Goal: Task Accomplishment & Management: Use online tool/utility

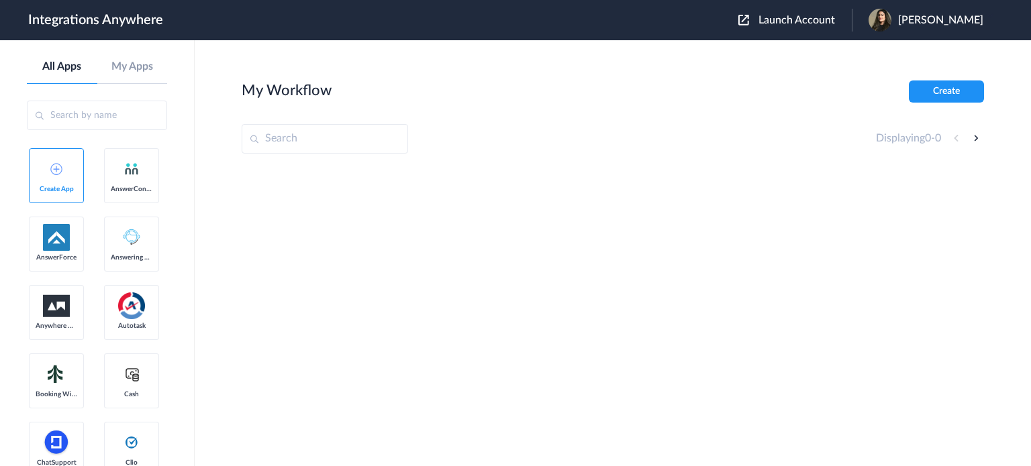
click at [291, 135] on input "text" at bounding box center [325, 139] width 166 height 30
click at [791, 14] on button "Launch Account" at bounding box center [794, 20] width 113 height 13
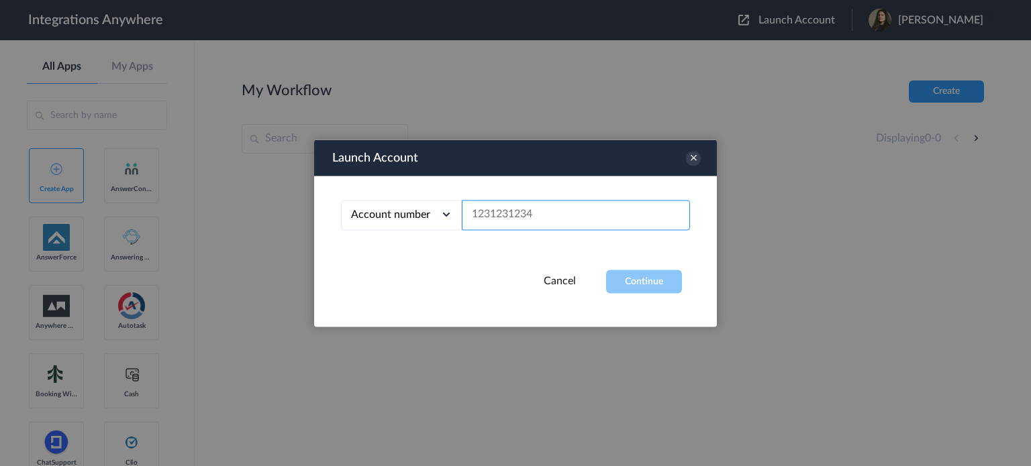
click at [517, 215] on input "text" at bounding box center [576, 215] width 228 height 30
paste input "2067740523"
type input "2067740523"
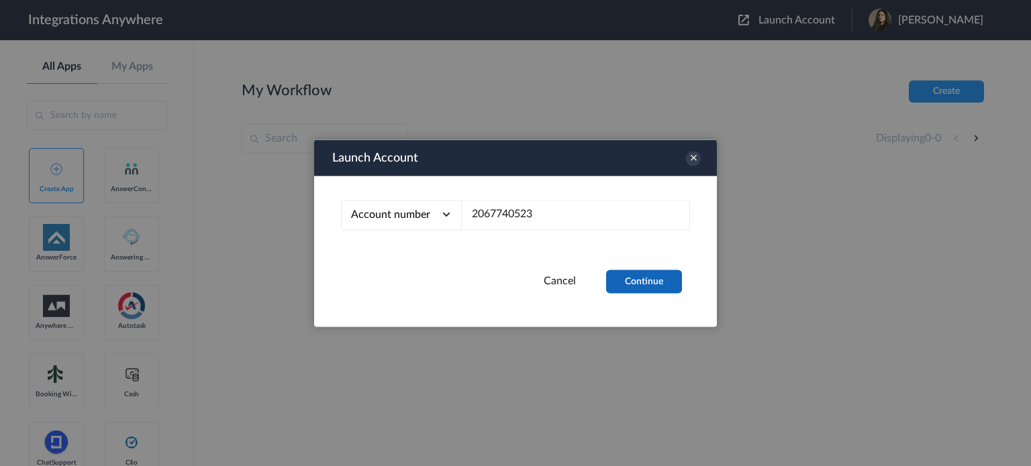
click at [626, 287] on button "Continue" at bounding box center [644, 281] width 76 height 23
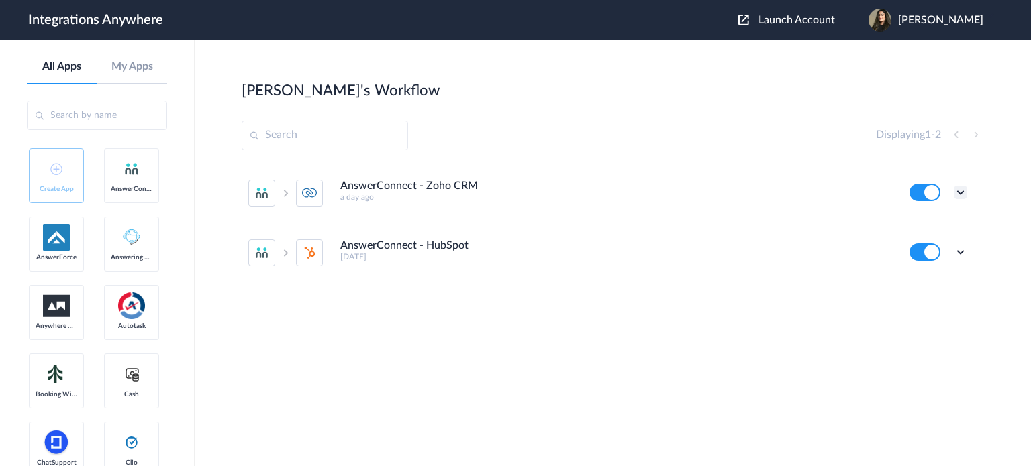
click at [958, 189] on icon at bounding box center [960, 192] width 13 height 13
click at [918, 246] on link "Task history" at bounding box center [922, 248] width 64 height 9
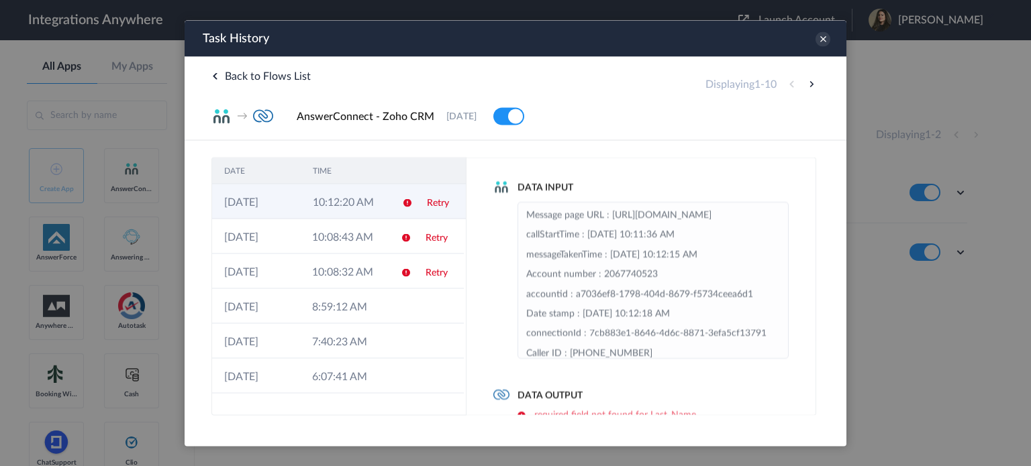
click at [405, 206] on icon at bounding box center [407, 202] width 11 height 11
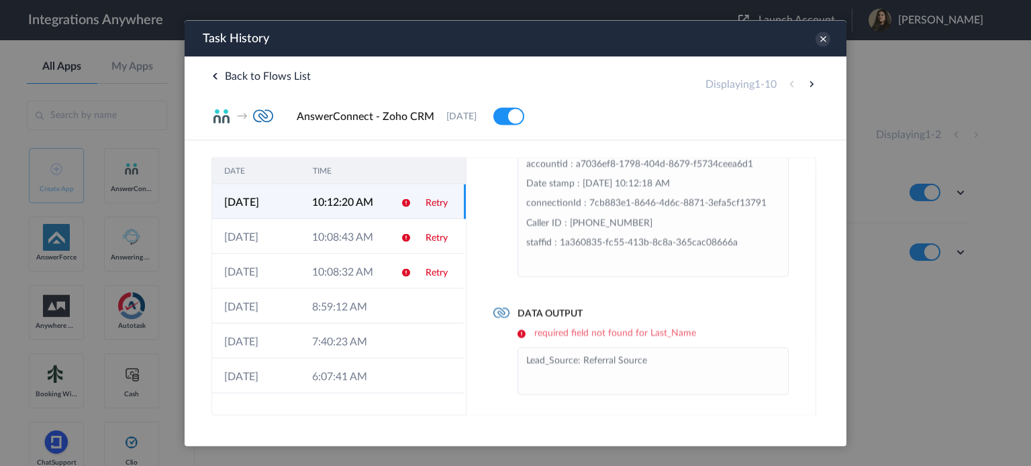
scroll to position [83, 0]
drag, startPoint x: 538, startPoint y: 361, endPoint x: 664, endPoint y: 362, distance: 126.2
click at [664, 362] on li "Lead_Source: Referral Source" at bounding box center [653, 370] width 254 height 40
click at [666, 359] on li "Lead_Source: Referral Source" at bounding box center [653, 370] width 254 height 40
drag, startPoint x: 631, startPoint y: 359, endPoint x: 568, endPoint y: 369, distance: 63.2
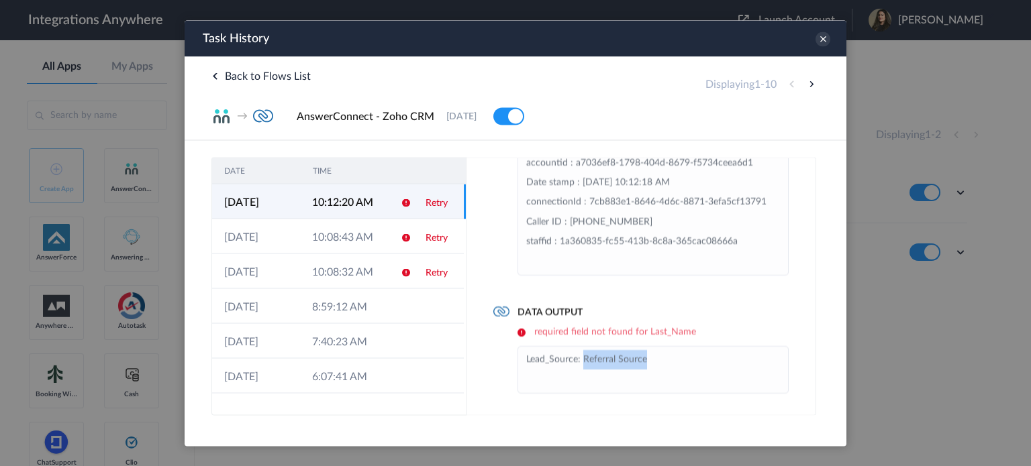
click at [583, 358] on li "Lead_Source: Referral Source" at bounding box center [653, 370] width 254 height 40
click at [821, 38] on icon at bounding box center [822, 39] width 15 height 15
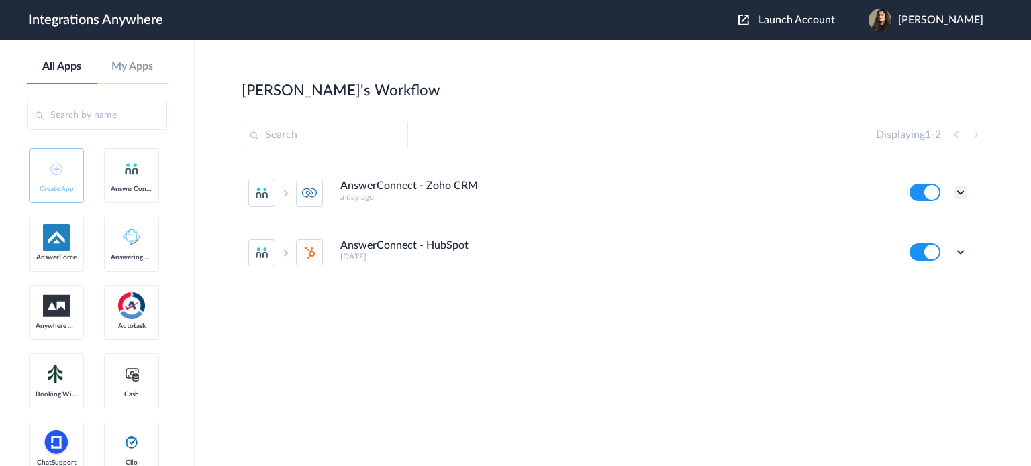
click at [962, 193] on icon at bounding box center [960, 192] width 13 height 13
click at [918, 224] on link "Edit" at bounding box center [906, 223] width 32 height 9
click at [961, 195] on icon at bounding box center [960, 192] width 13 height 13
click at [926, 252] on link "Task history" at bounding box center [922, 248] width 64 height 9
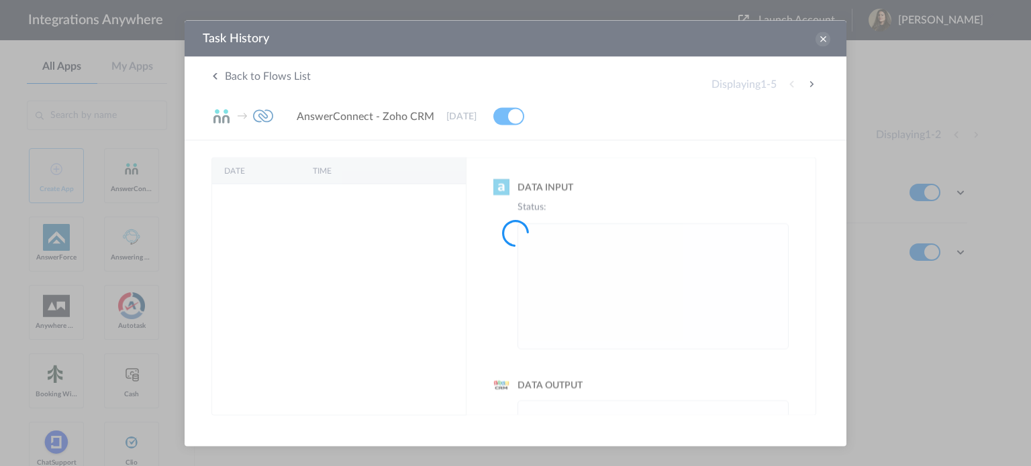
scroll to position [0, 0]
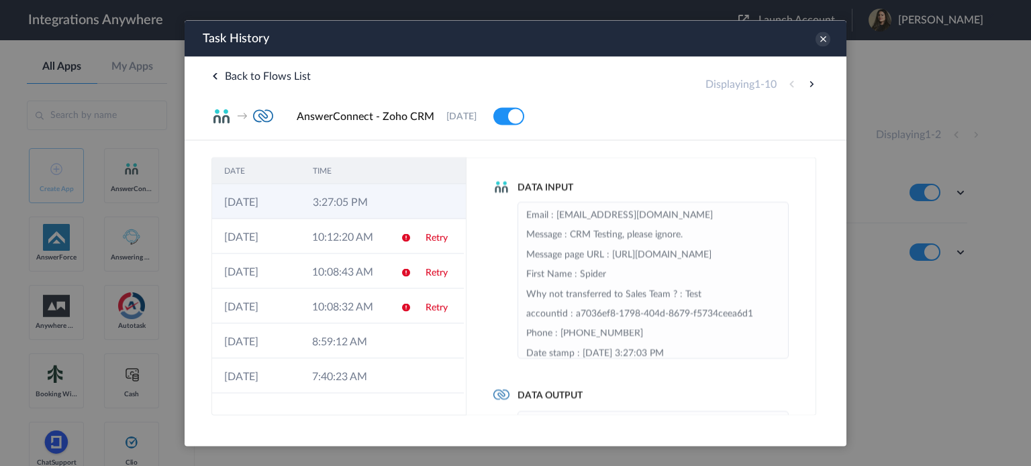
click at [344, 194] on td "3:27:05 PM" at bounding box center [345, 201] width 89 height 35
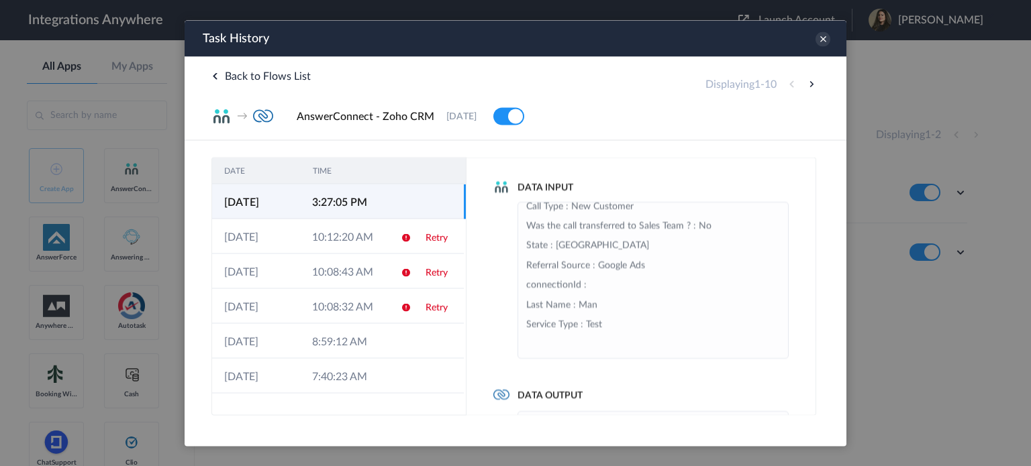
scroll to position [144, 0]
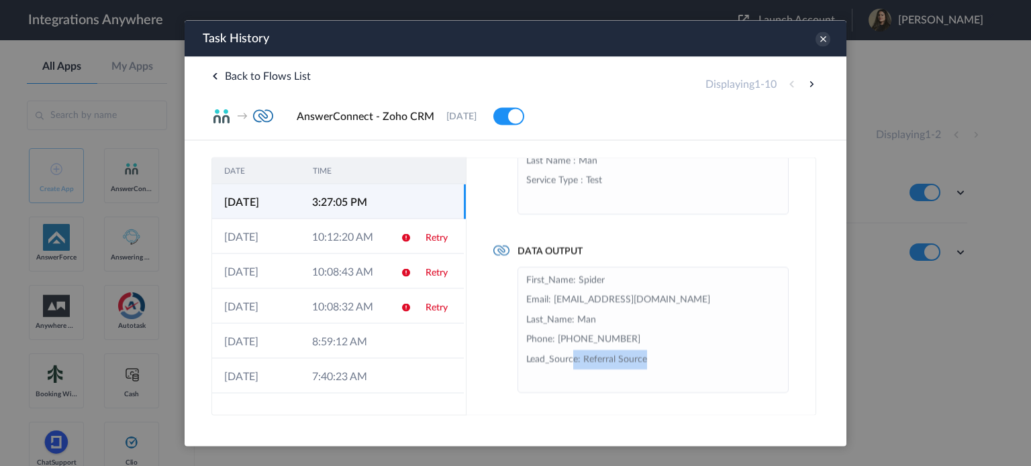
drag, startPoint x: 587, startPoint y: 359, endPoint x: 664, endPoint y: 358, distance: 77.2
click at [664, 358] on li "First_Name: Spider Email: noemail@email.com Last_Name: Man Phone: +18882246870 …" at bounding box center [653, 329] width 254 height 118
click at [671, 359] on li "First_Name: Spider Email: noemail@email.com Last_Name: Man Phone: +18882246870 …" at bounding box center [653, 329] width 254 height 118
click at [687, 361] on li "First_Name: Spider Email: noemail@email.com Last_Name: Man Phone: +18882246870 …" at bounding box center [653, 329] width 254 height 118
drag, startPoint x: 526, startPoint y: 358, endPoint x: 682, endPoint y: 364, distance: 155.8
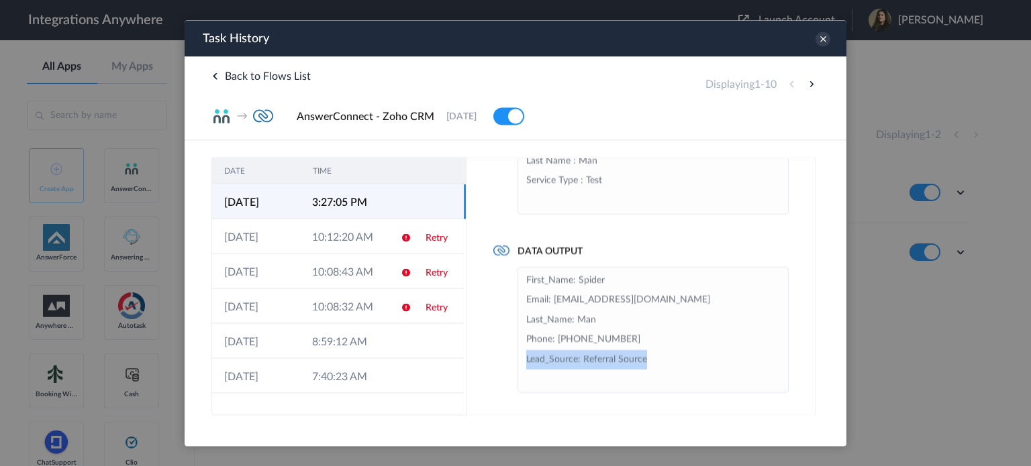
click at [682, 364] on li "First_Name: Spider Email: noemail@email.com Last_Name: Man Phone: +18882246870 …" at bounding box center [653, 329] width 254 height 118
drag, startPoint x: 585, startPoint y: 358, endPoint x: 713, endPoint y: 357, distance: 127.5
click at [713, 357] on li "First_Name: Spider Email: noemail@email.com Last_Name: Man Phone: +18882246870 …" at bounding box center [653, 329] width 254 height 118
click at [823, 39] on icon at bounding box center [822, 39] width 15 height 15
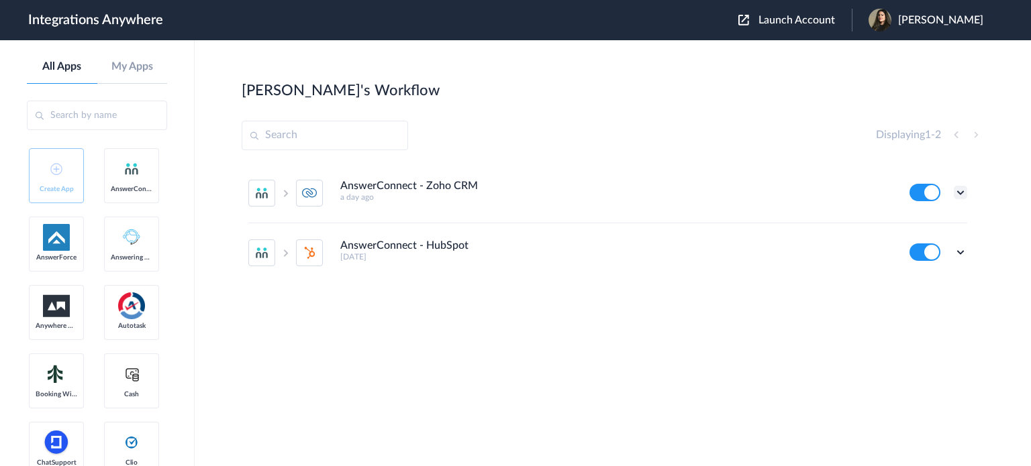
click at [965, 198] on icon at bounding box center [960, 192] width 13 height 13
click at [907, 223] on link "Edit" at bounding box center [906, 223] width 32 height 9
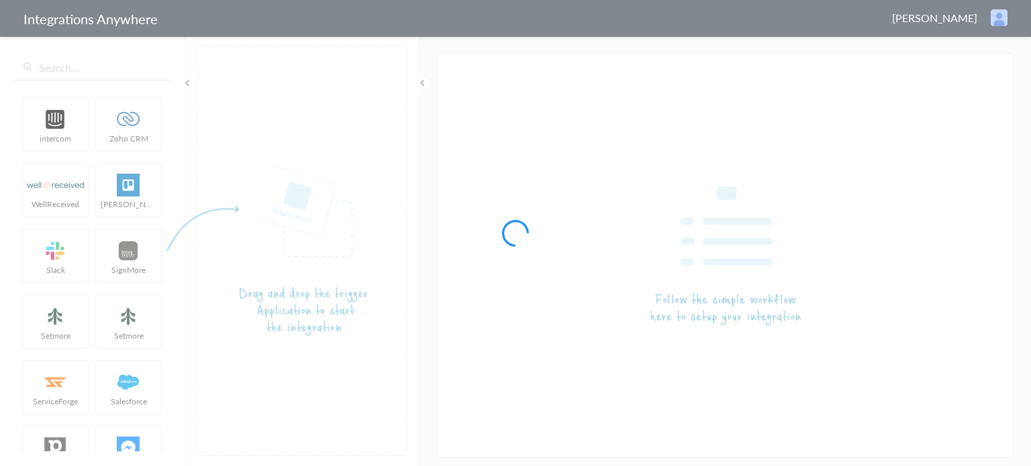
type input "AnswerConnect - Zoho CRM"
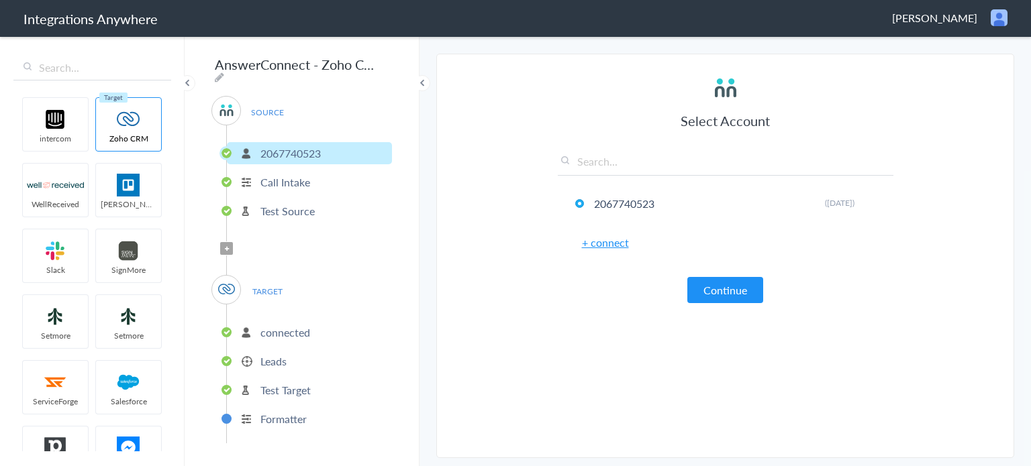
click at [321, 179] on li "Call Intake" at bounding box center [309, 182] width 165 height 22
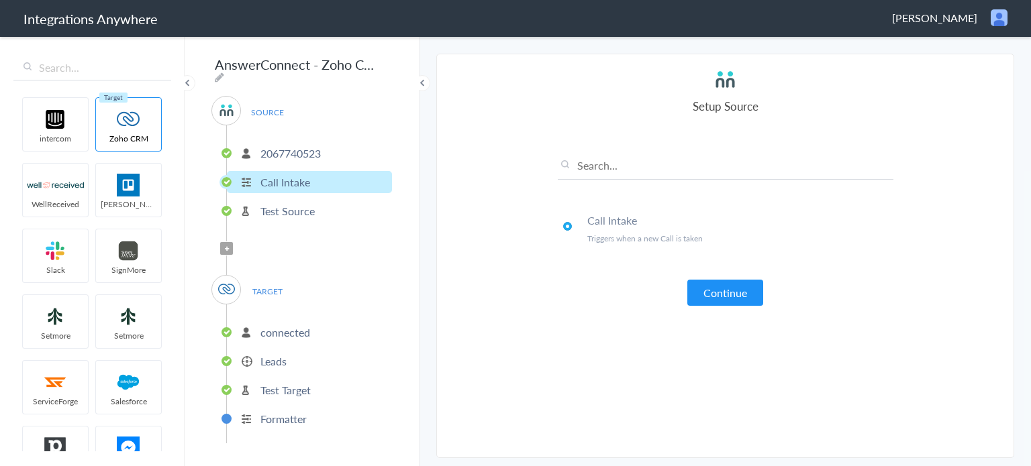
click at [319, 158] on li "2067740523" at bounding box center [309, 153] width 165 height 22
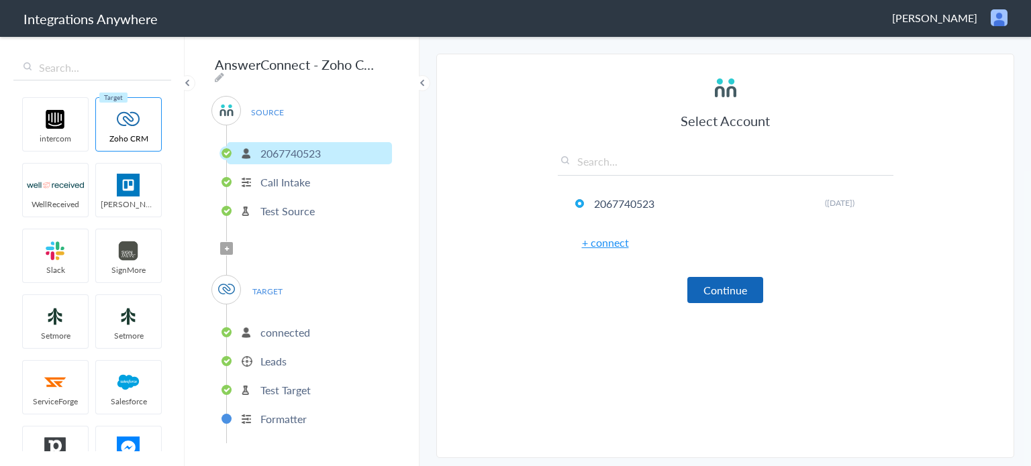
click at [707, 297] on button "Continue" at bounding box center [725, 290] width 76 height 26
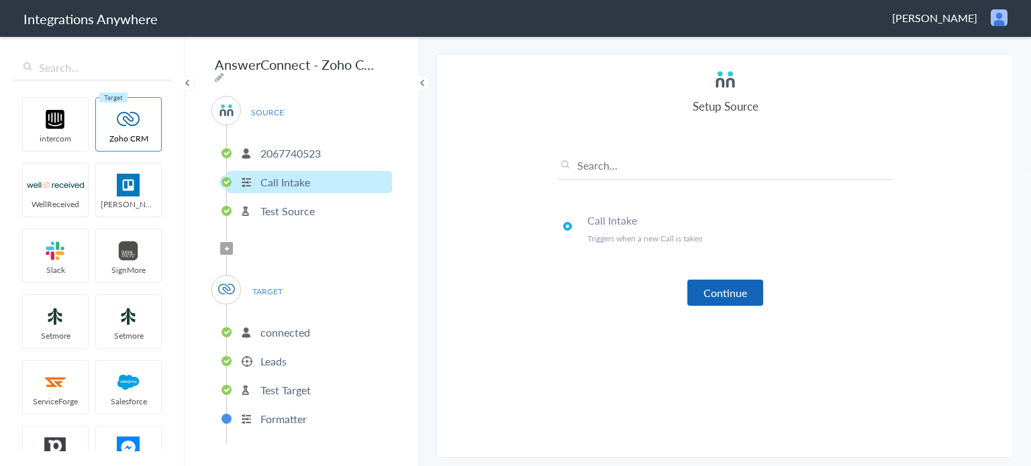
click at [712, 291] on button "Continue" at bounding box center [725, 293] width 76 height 26
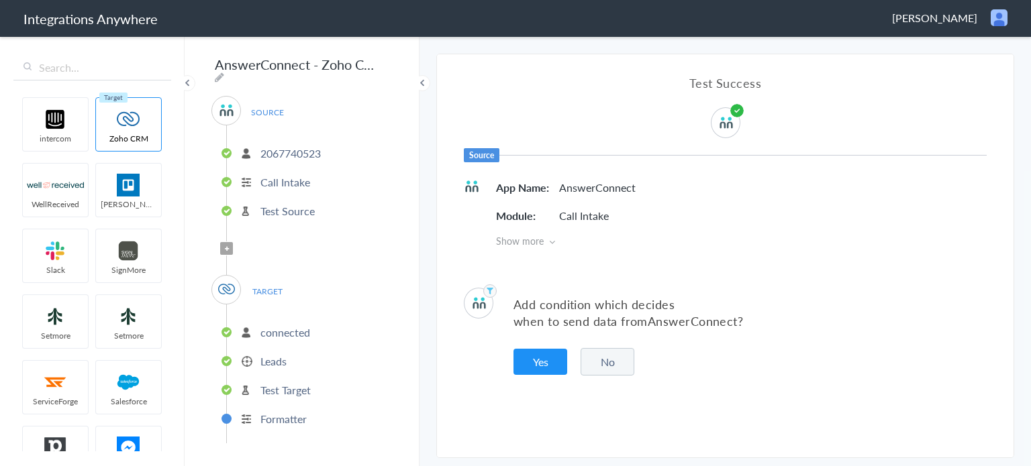
drag, startPoint x: 609, startPoint y: 368, endPoint x: 617, endPoint y: 356, distance: 15.1
click at [609, 367] on button "No" at bounding box center [608, 362] width 54 height 28
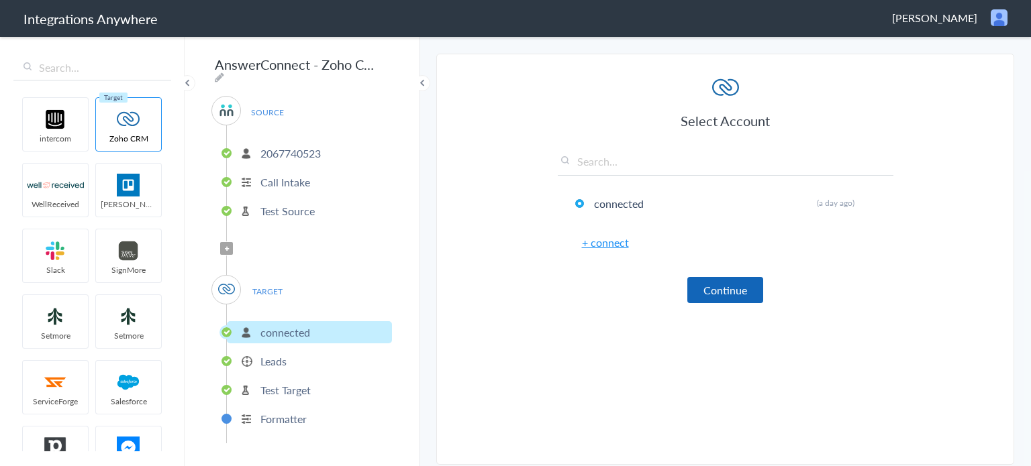
click at [715, 287] on button "Continue" at bounding box center [725, 290] width 76 height 26
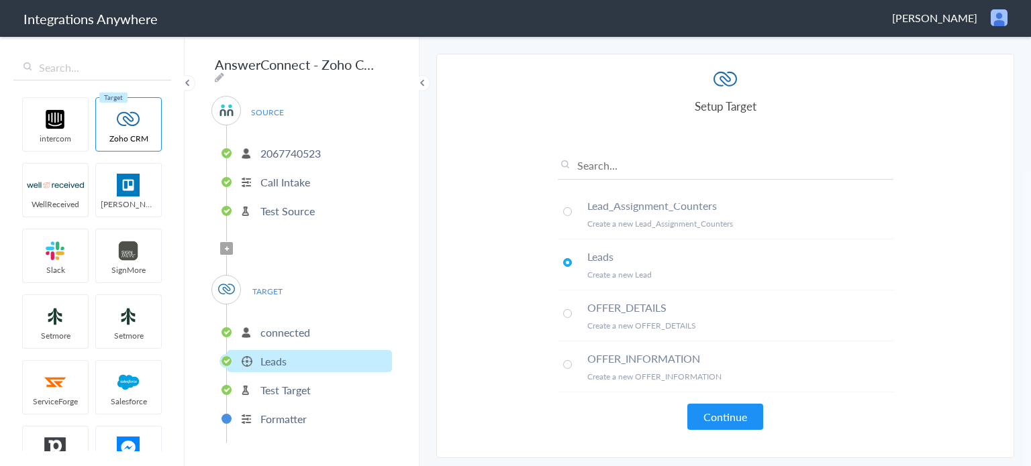
scroll to position [604, 0]
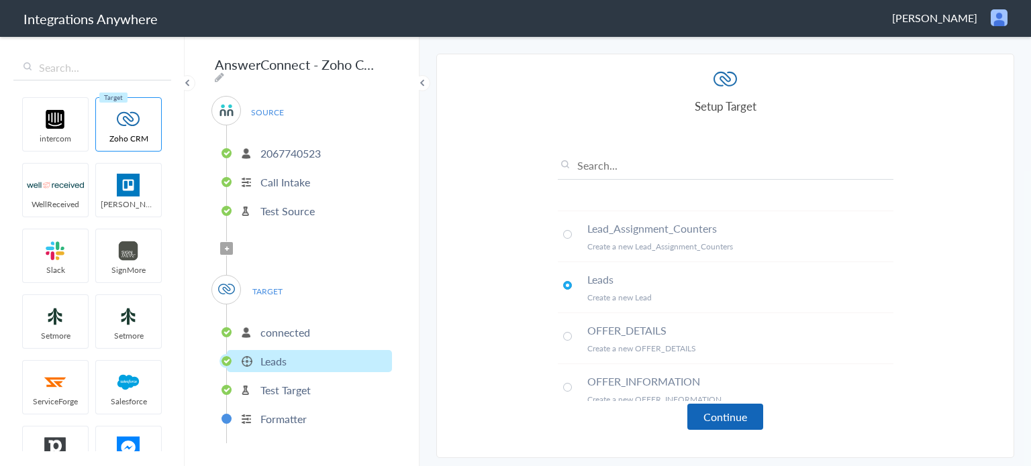
click at [709, 411] on button "Continue" at bounding box center [725, 417] width 76 height 26
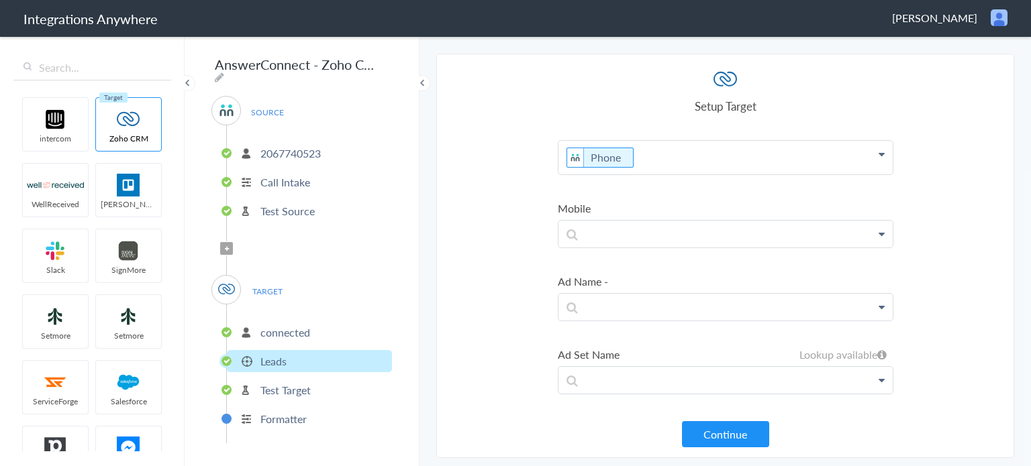
scroll to position [336, 0]
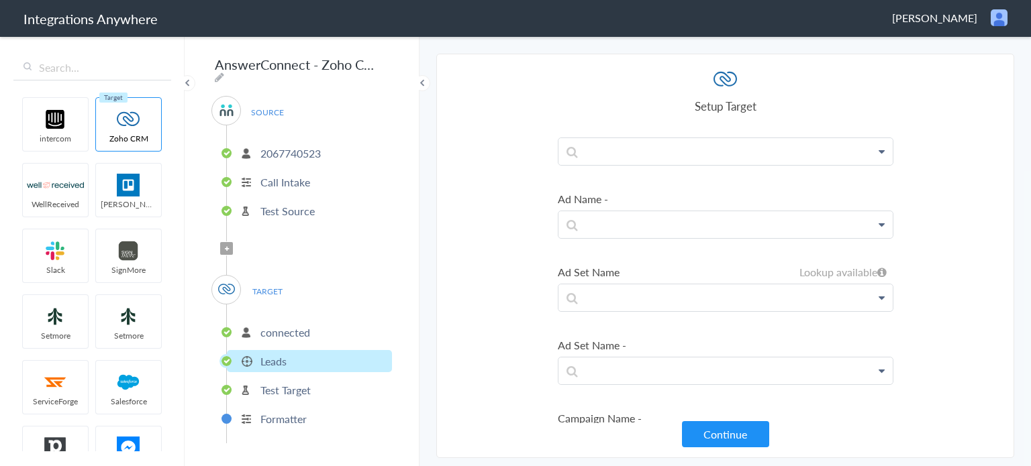
click at [799, 80] on div "Setup Target" at bounding box center [726, 91] width 336 height 46
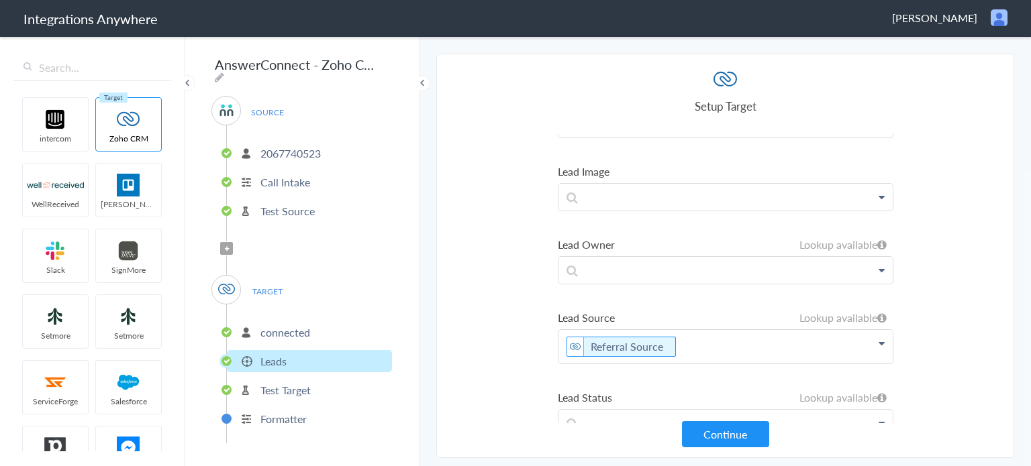
click at [879, 338] on icon at bounding box center [882, 343] width 6 height 11
click at [923, 225] on section "Select Account 2067740523 Rename Delete (2 days ago) + connect Continue Setup S…" at bounding box center [725, 256] width 578 height 405
click at [879, 338] on icon at bounding box center [882, 343] width 6 height 11
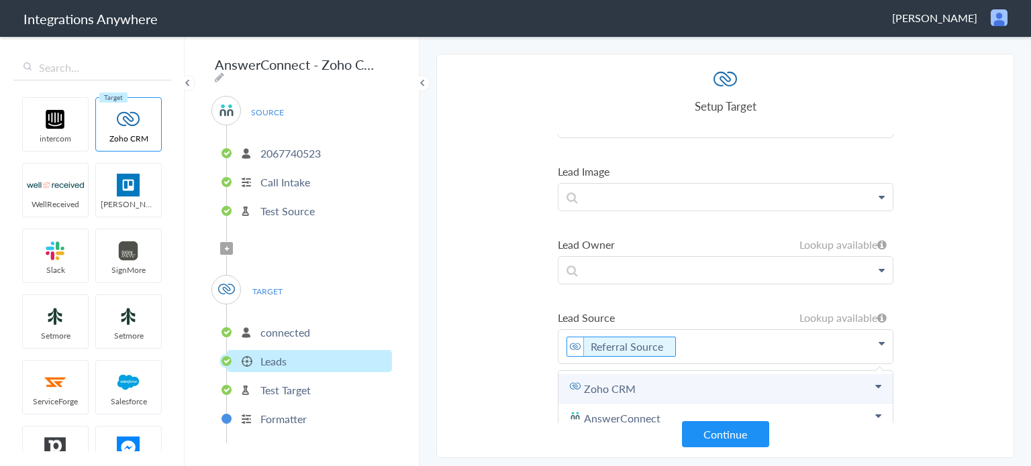
click at [875, 381] on icon at bounding box center [878, 386] width 6 height 11
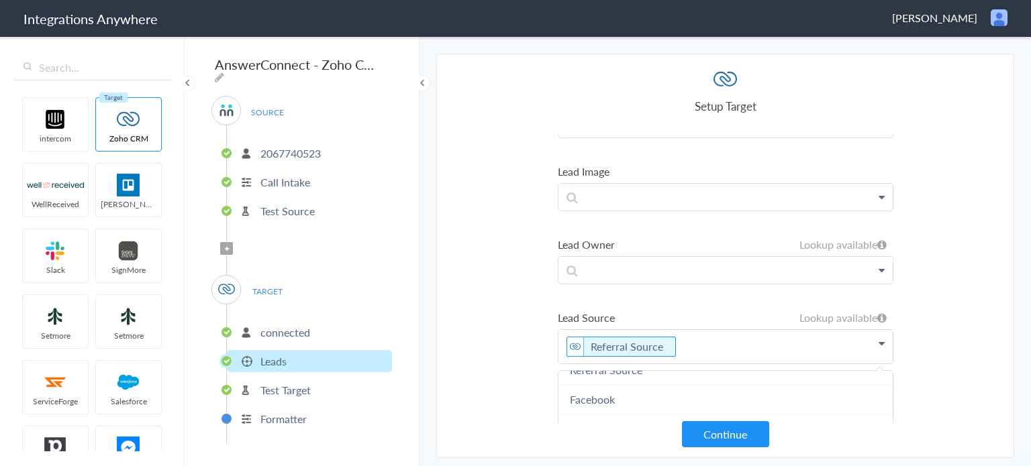
scroll to position [187, 0]
click at [494, 226] on section "Select Account 2067740523 Rename Delete (2 days ago) + connect Continue Setup S…" at bounding box center [725, 256] width 578 height 405
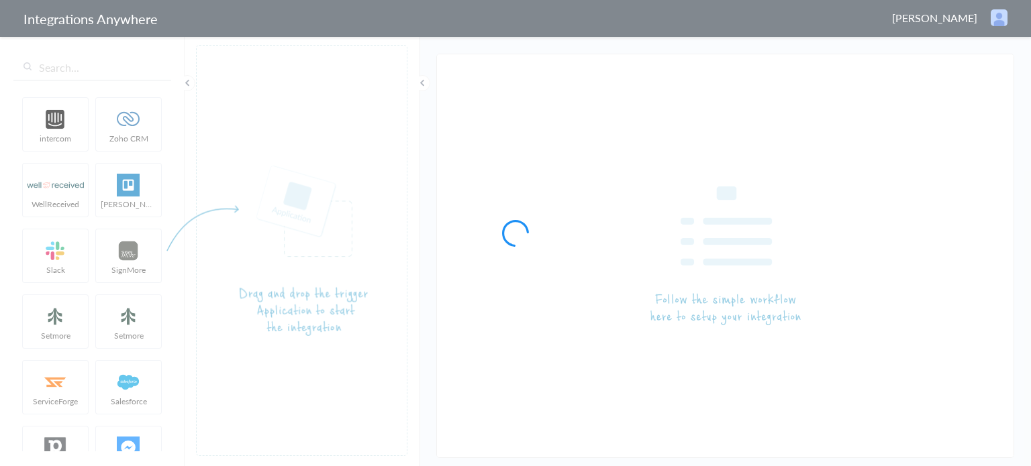
type input "AnswerConnect - Zoho CRM"
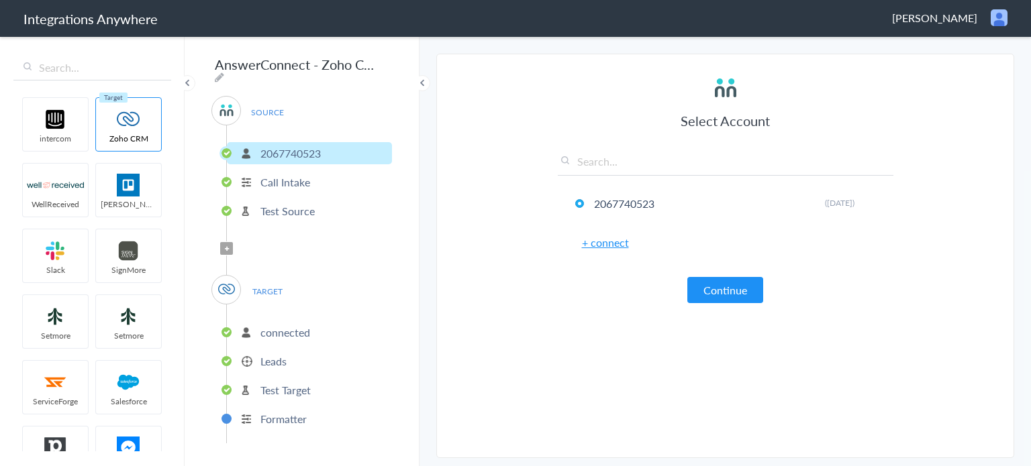
click at [291, 353] on li "Leads" at bounding box center [309, 361] width 165 height 22
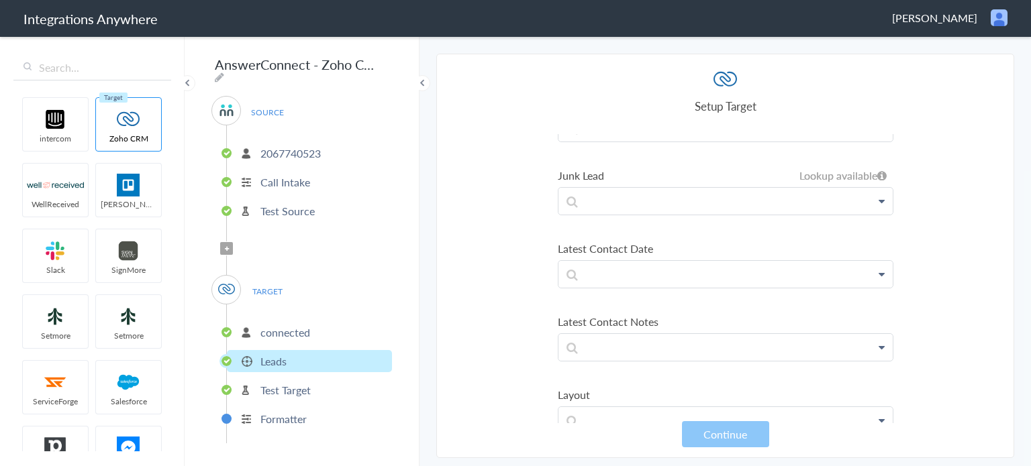
scroll to position [6772, 0]
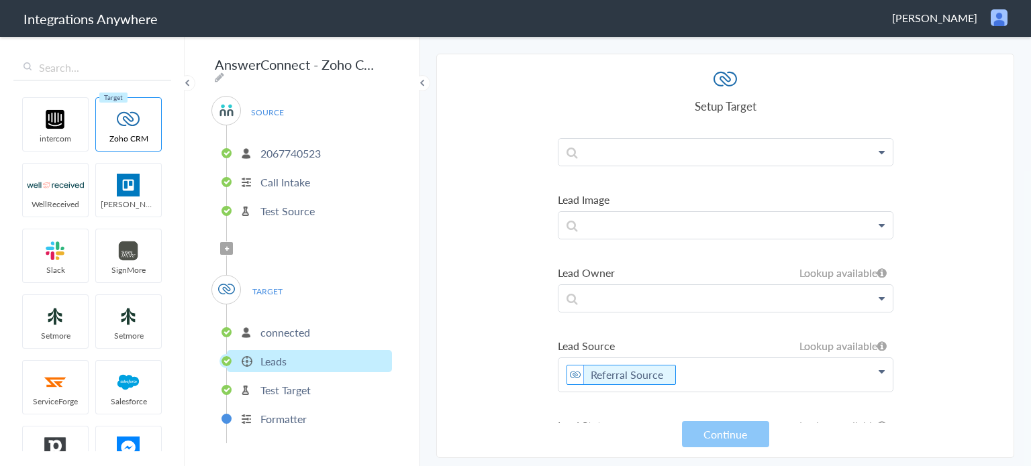
click at [879, 366] on icon at bounding box center [882, 371] width 6 height 11
click at [673, 367] on icon at bounding box center [675, 375] width 15 height 17
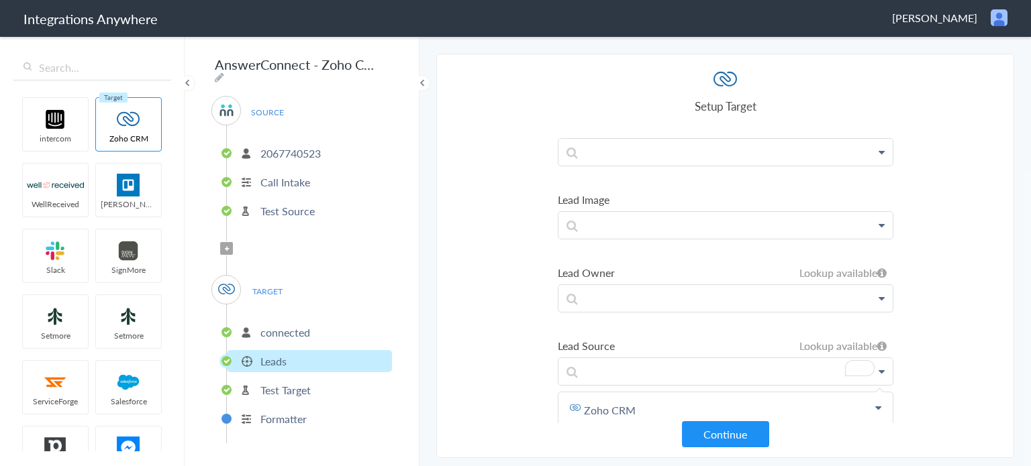
click at [620, 426] on link "AnswerConnect" at bounding box center [725, 441] width 334 height 30
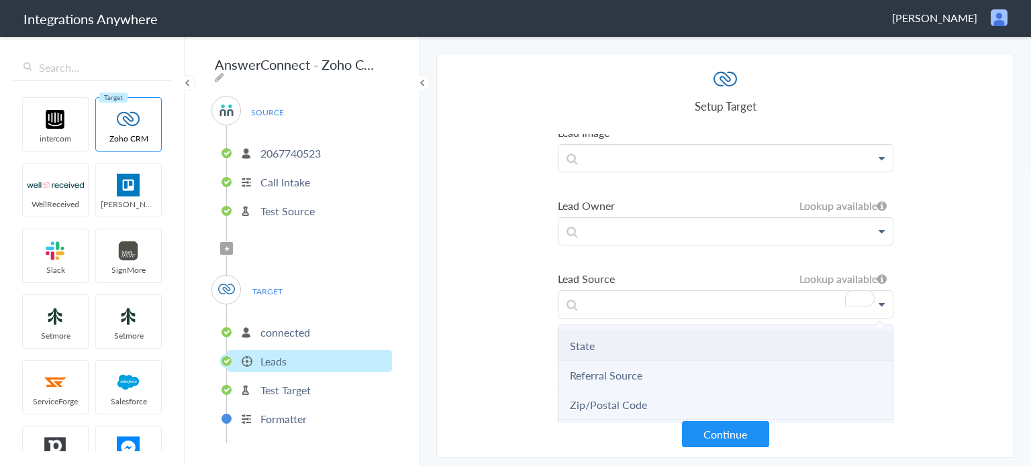
scroll to position [449, 0]
click at [603, 389] on link "Referral Source" at bounding box center [606, 396] width 72 height 15
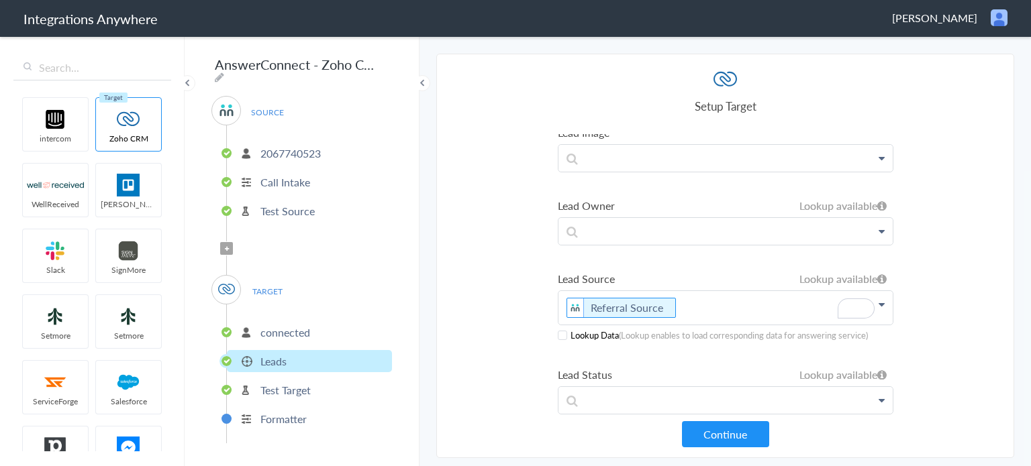
click at [562, 331] on span at bounding box center [562, 335] width 9 height 9
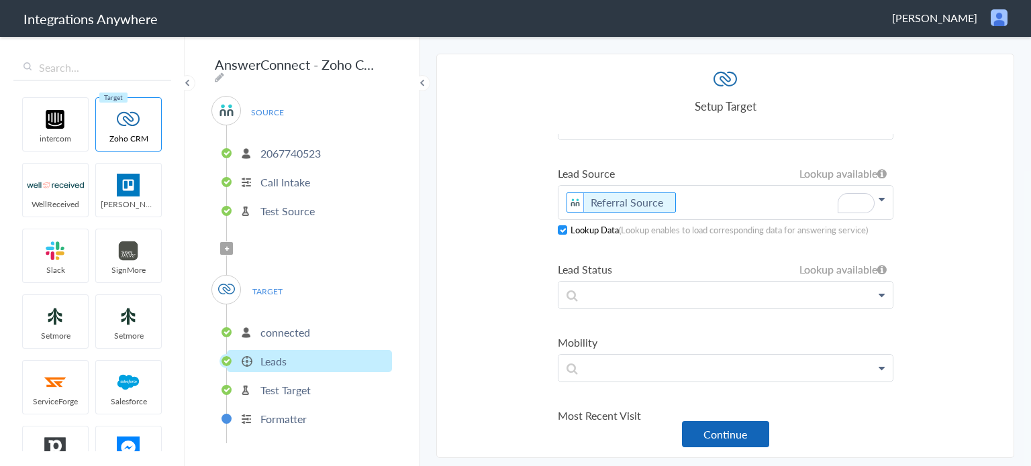
scroll to position [6974, 0]
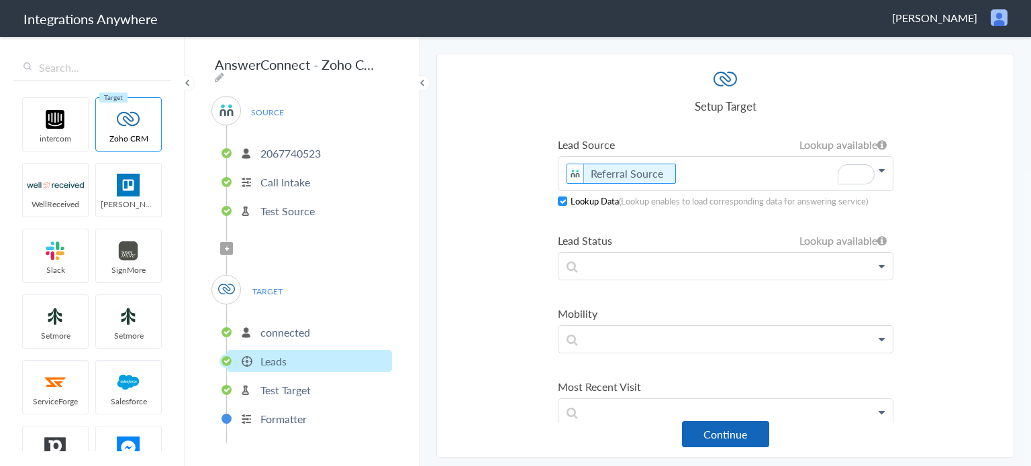
click at [722, 437] on button "Continue" at bounding box center [725, 434] width 87 height 26
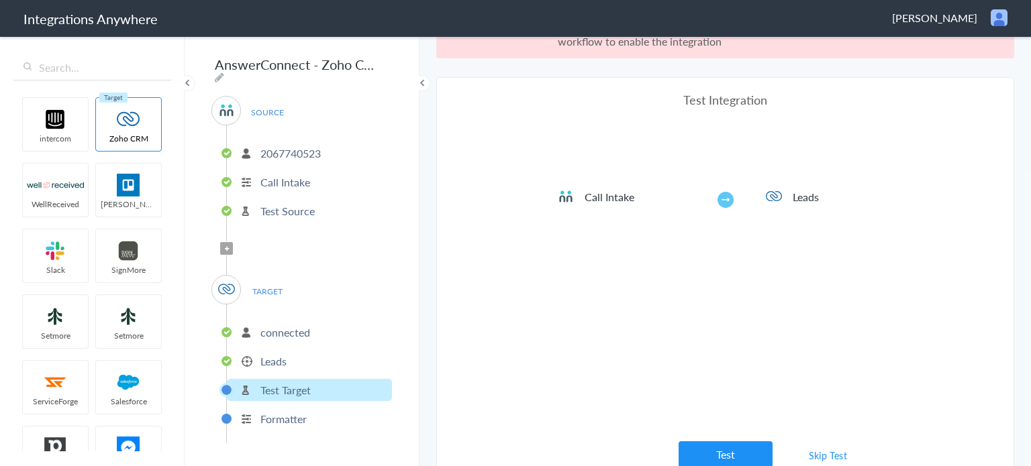
scroll to position [48, 0]
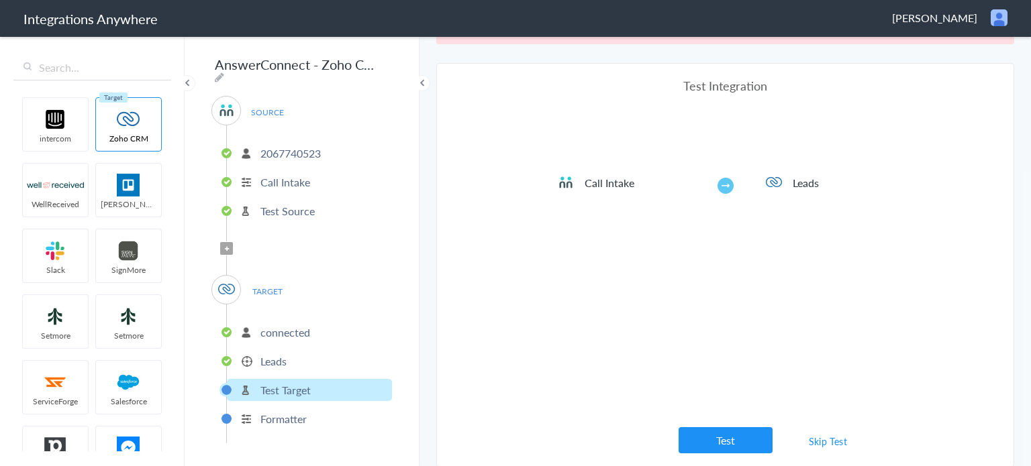
click at [281, 355] on p "Leads" at bounding box center [273, 361] width 26 height 15
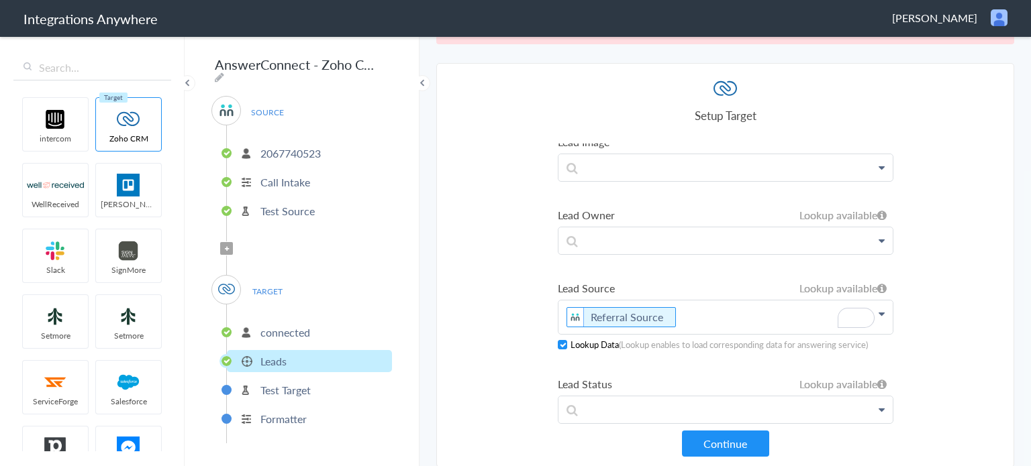
scroll to position [6840, 0]
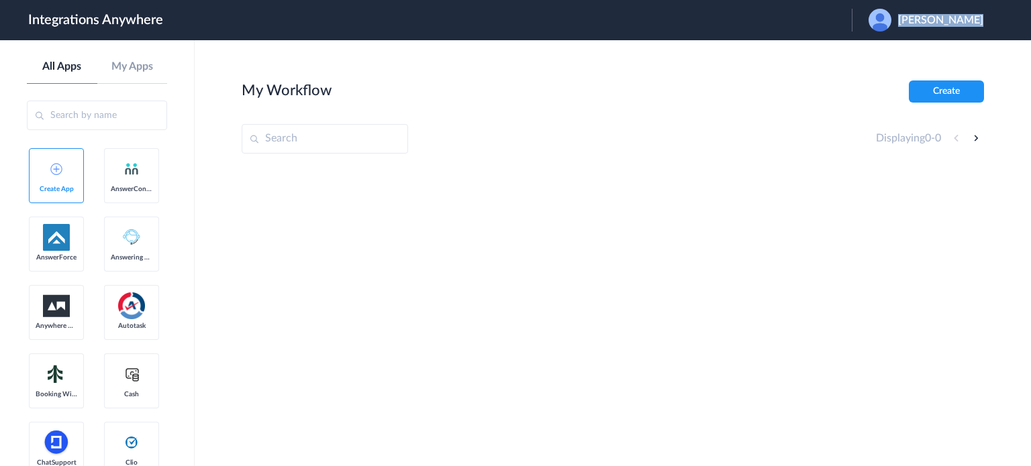
drag, startPoint x: 992, startPoint y: 22, endPoint x: 875, endPoint y: 39, distance: 118.0
click at [907, 21] on div "[PERSON_NAME]" at bounding box center [932, 20] width 128 height 23
click at [325, 156] on section "My Workflow Create Displaying 0 - 0" at bounding box center [613, 294] width 742 height 426
click at [319, 142] on input "text" at bounding box center [325, 139] width 166 height 30
click at [888, 15] on img at bounding box center [879, 20] width 23 height 23
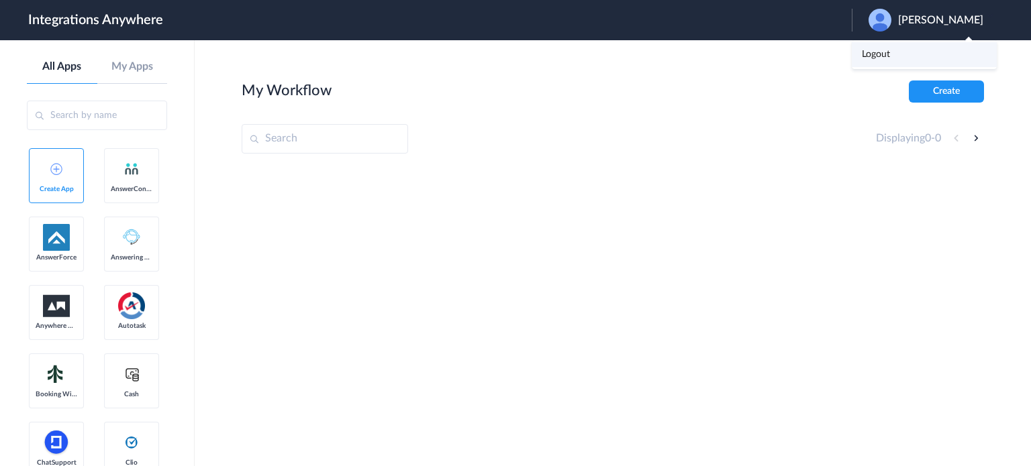
drag, startPoint x: 887, startPoint y: 55, endPoint x: 750, endPoint y: 70, distance: 137.8
click at [886, 55] on link "Logout" at bounding box center [876, 54] width 28 height 9
click at [312, 138] on input "text" at bounding box center [325, 139] width 166 height 30
click at [816, 17] on span "Launch Account" at bounding box center [796, 20] width 77 height 11
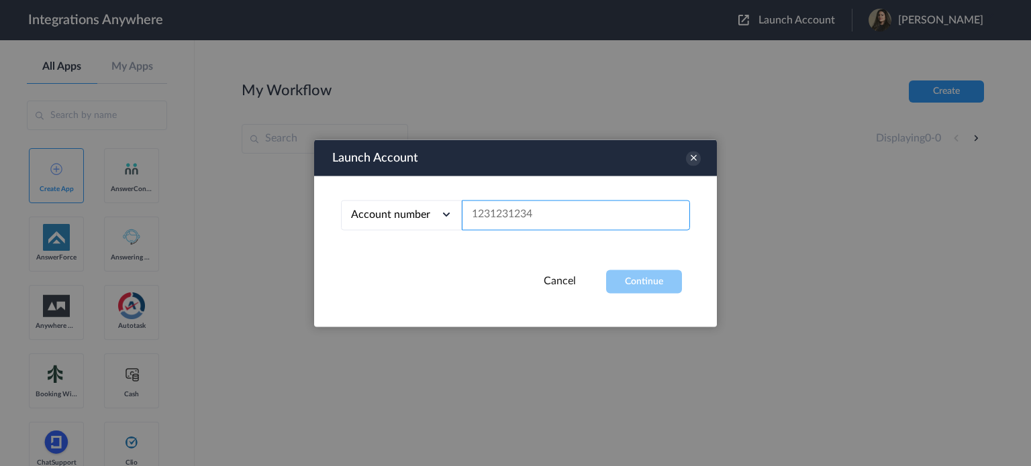
click at [483, 211] on input "text" at bounding box center [576, 215] width 228 height 30
paste input "2067740523"
type input "2067740523"
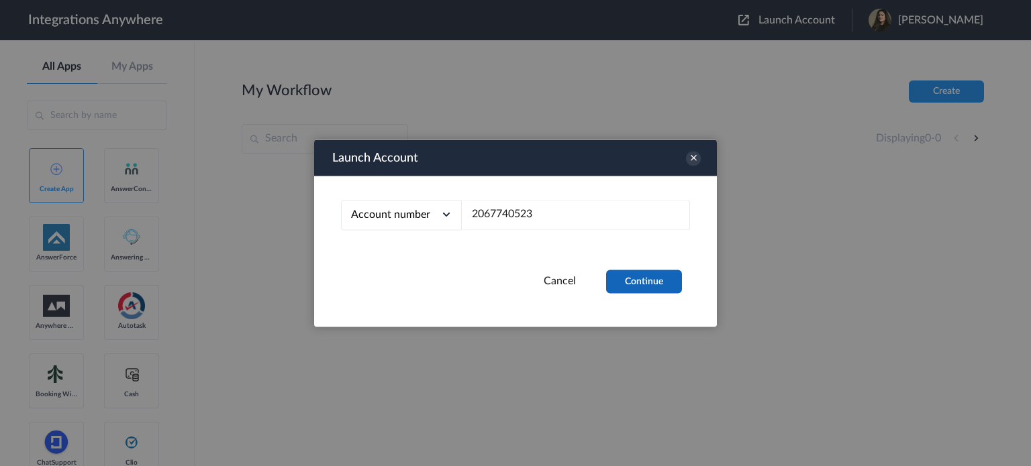
click at [656, 278] on button "Continue" at bounding box center [644, 281] width 76 height 23
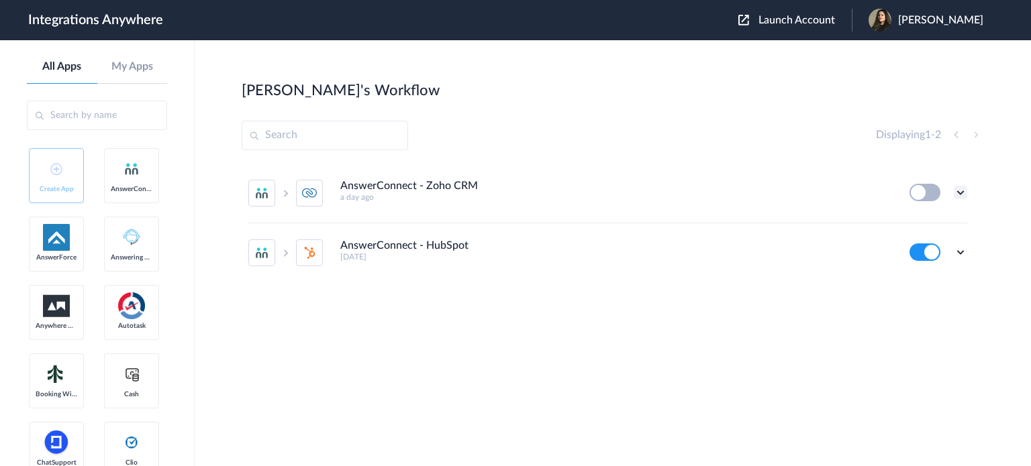
click at [964, 193] on icon at bounding box center [960, 192] width 13 height 13
click at [916, 221] on link "Edit" at bounding box center [906, 223] width 32 height 9
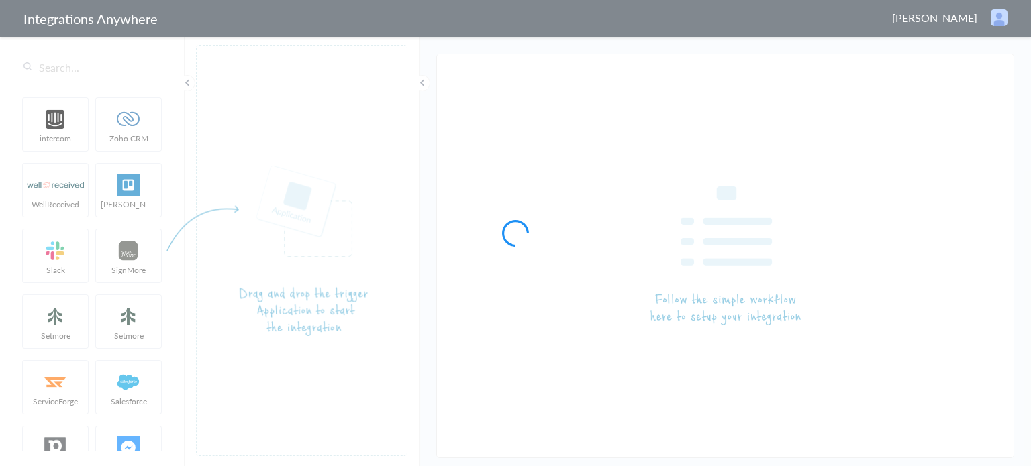
type input "AnswerConnect - Zoho CRM"
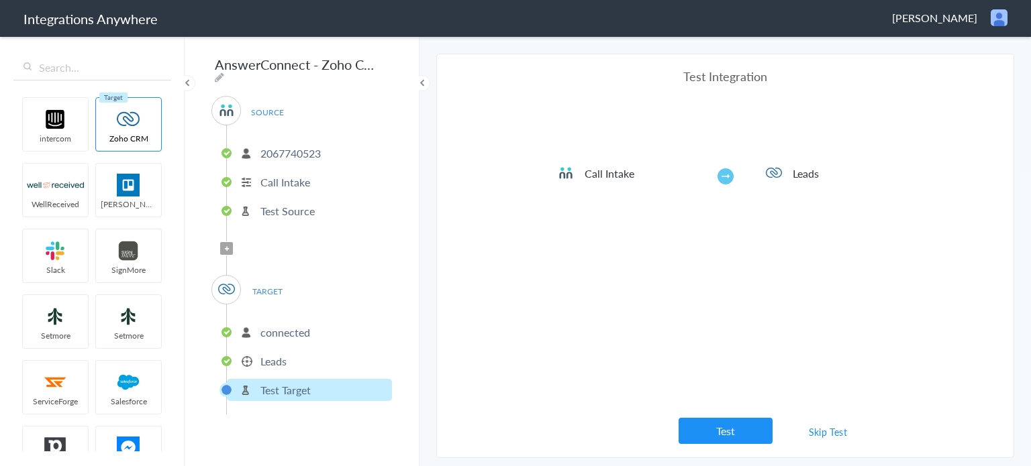
click at [279, 354] on p "Leads" at bounding box center [273, 361] width 26 height 15
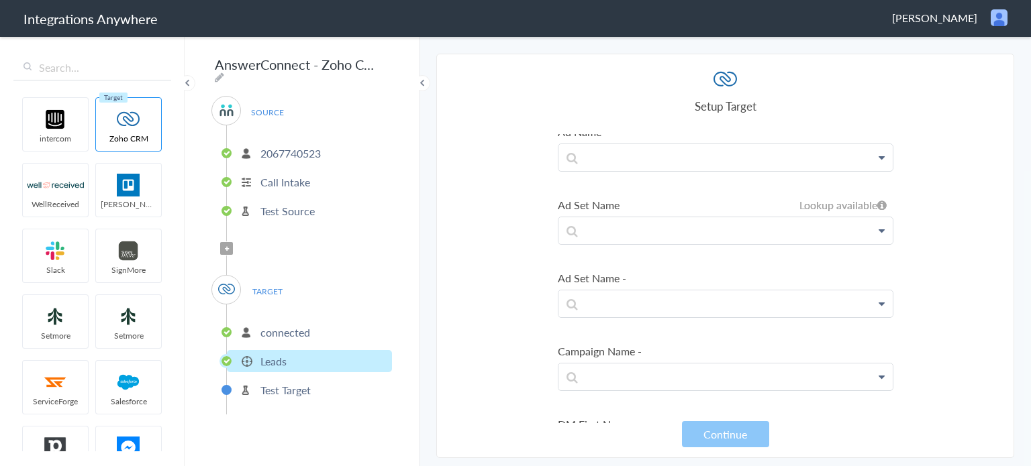
scroll to position [6801, 0]
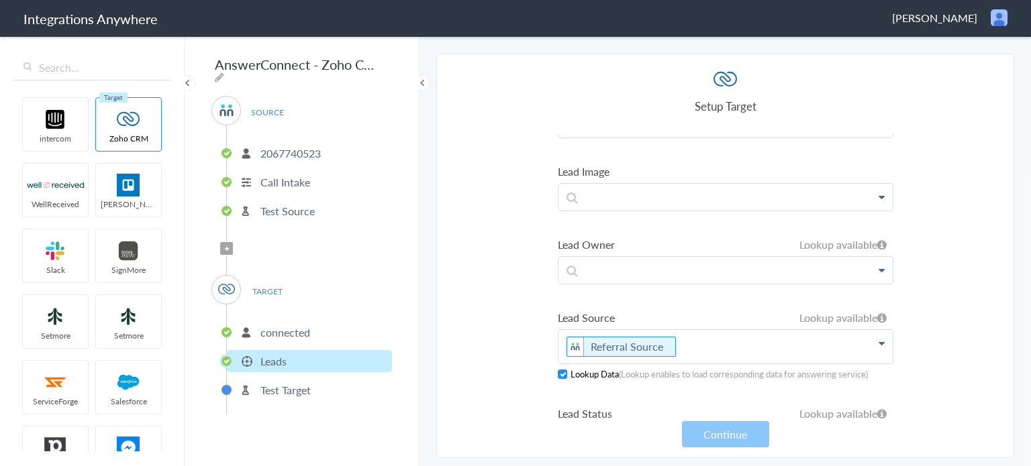
click at [879, 338] on icon at bounding box center [882, 343] width 6 height 11
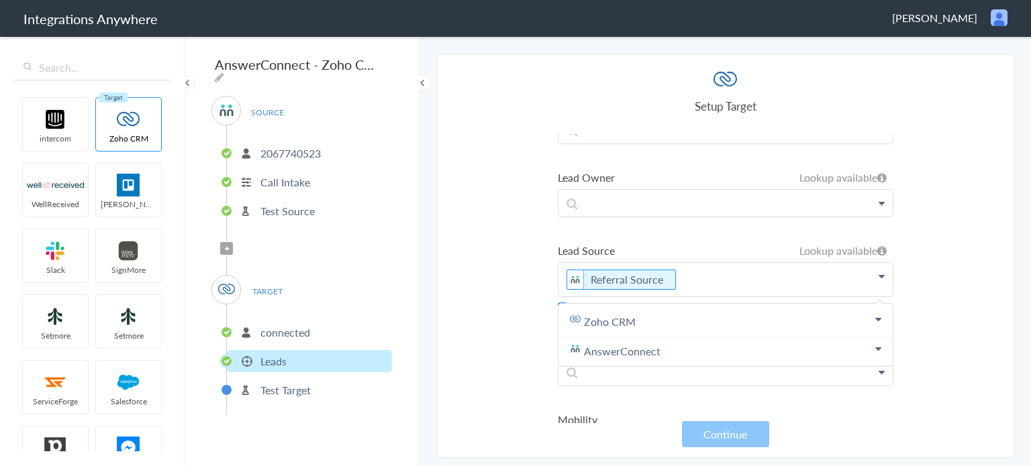
drag, startPoint x: 470, startPoint y: 249, endPoint x: 472, endPoint y: 259, distance: 10.4
click at [470, 248] on section "Select Account 2067740523 Rename Delete (2 days ago) + connect Continue Setup S…" at bounding box center [725, 256] width 578 height 405
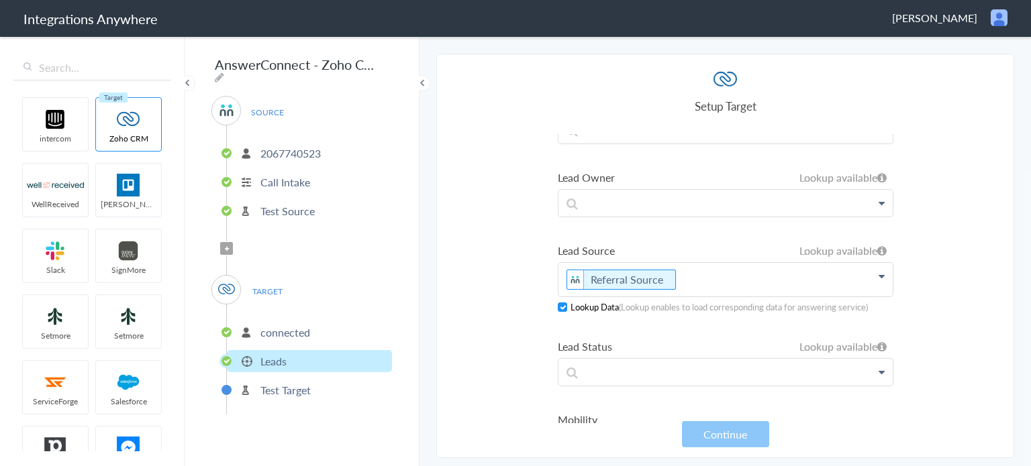
click at [499, 249] on section "Select Account 2067740523 Rename Delete (2 days ago) + connect Continue Setup S…" at bounding box center [725, 256] width 578 height 405
click at [928, 244] on section "Select Account 2067740523 Rename Delete (2 days ago) + connect Continue Setup S…" at bounding box center [725, 256] width 578 height 405
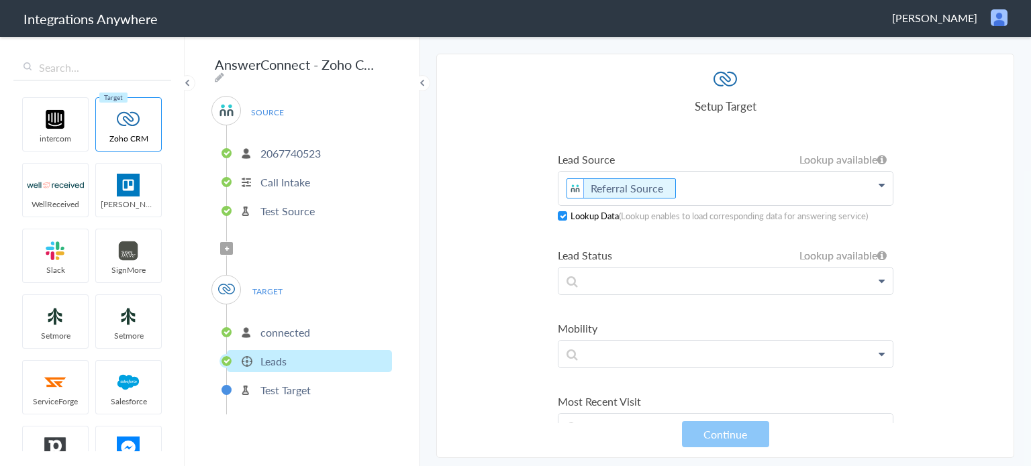
scroll to position [7069, 0]
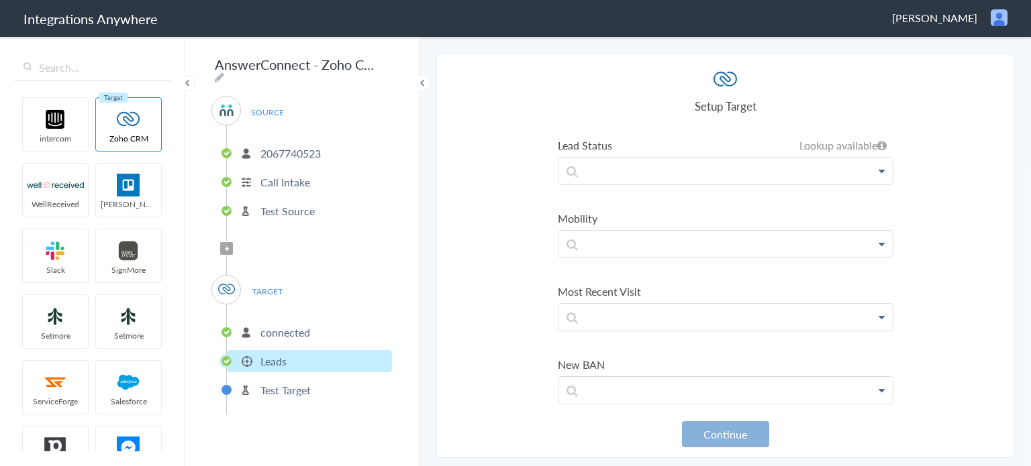
click at [719, 438] on button "Continue" at bounding box center [725, 434] width 87 height 26
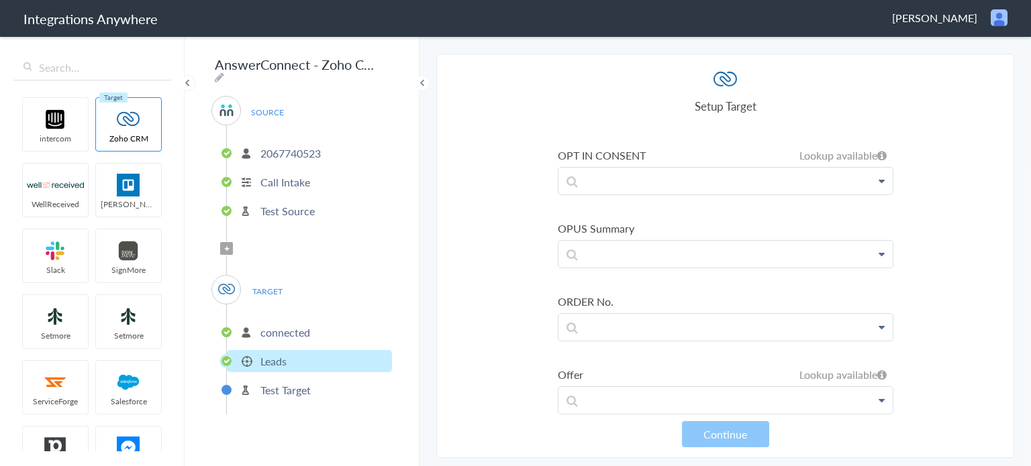
scroll to position [7807, 0]
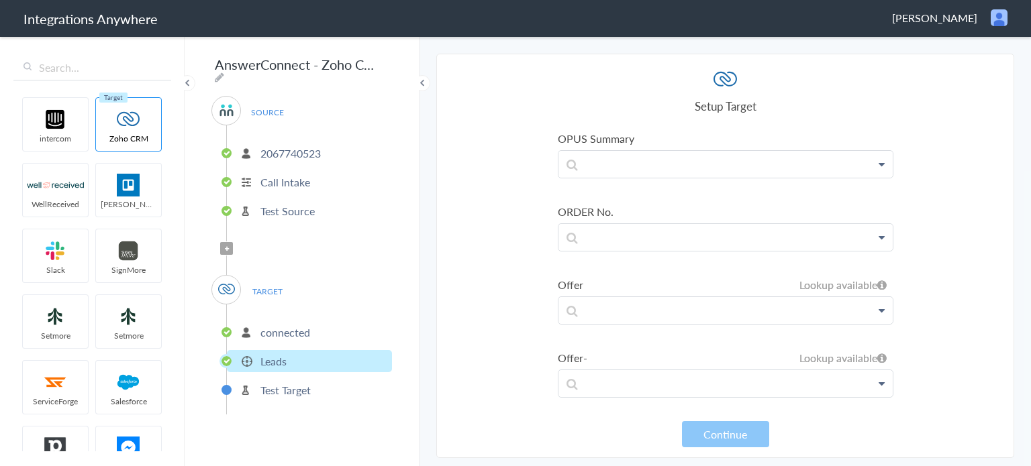
click at [299, 326] on p "connected" at bounding box center [285, 332] width 50 height 15
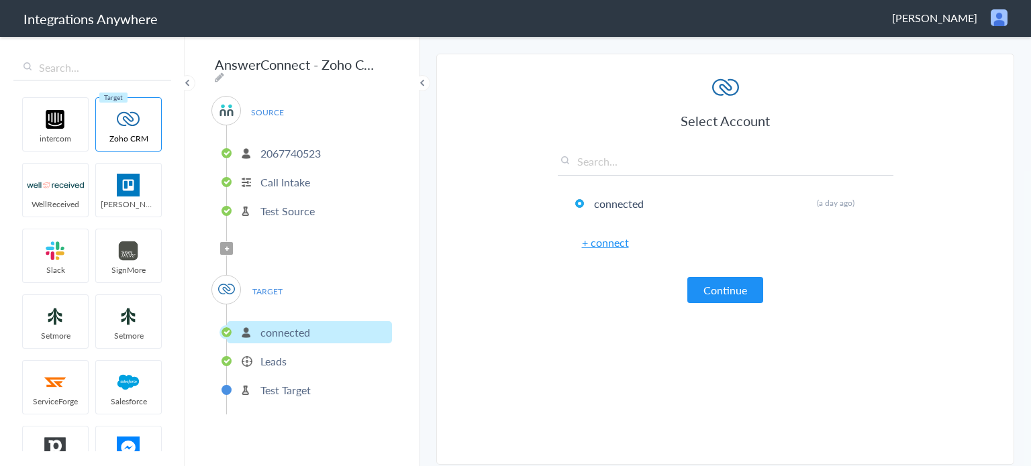
click at [757, 303] on article "Select Account connected Rename Delete (a day ago) + connect Continue Setup Tar…" at bounding box center [726, 262] width 336 height 377
click at [729, 287] on button "Continue" at bounding box center [725, 290] width 76 height 26
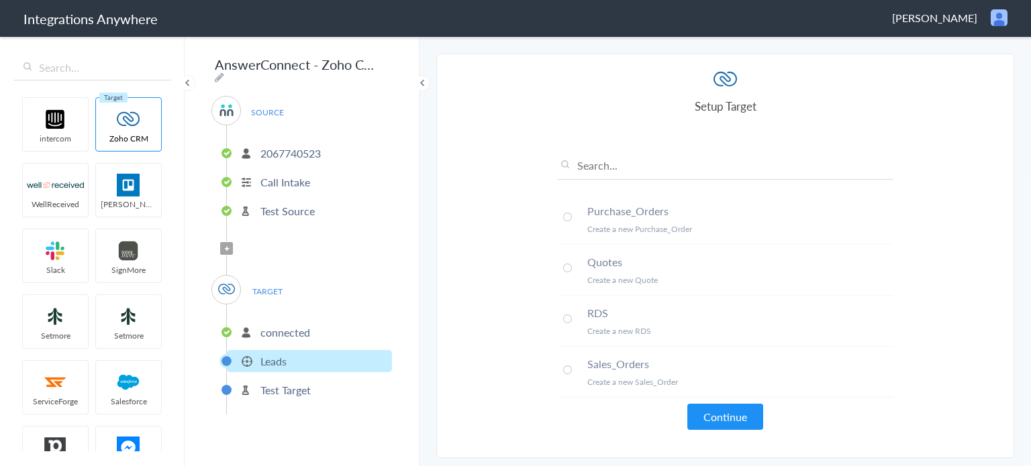
scroll to position [1141, 0]
click at [717, 423] on button "Continue" at bounding box center [725, 417] width 76 height 26
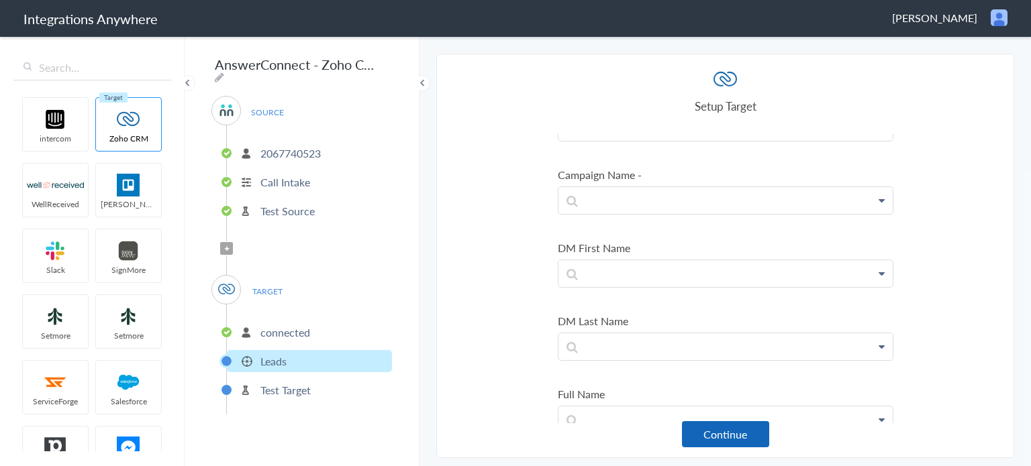
scroll to position [604, 0]
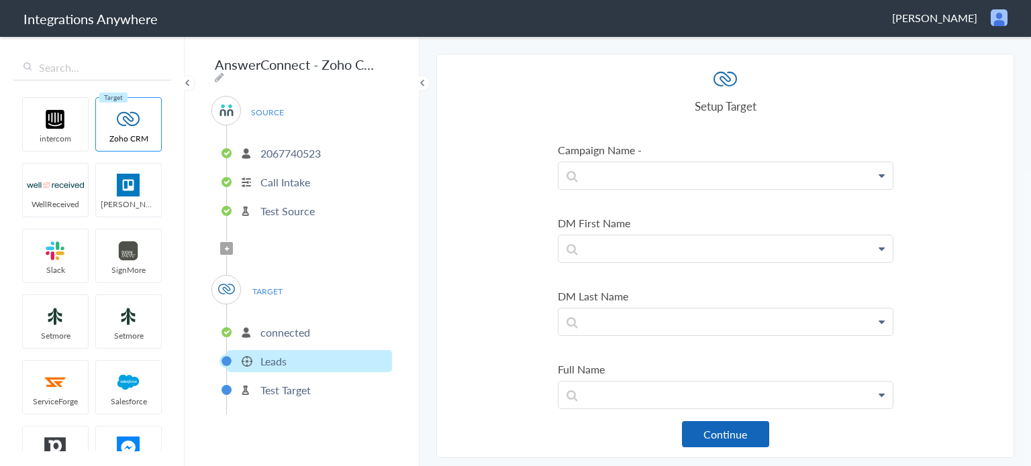
click at [715, 432] on button "Continue" at bounding box center [725, 434] width 87 height 26
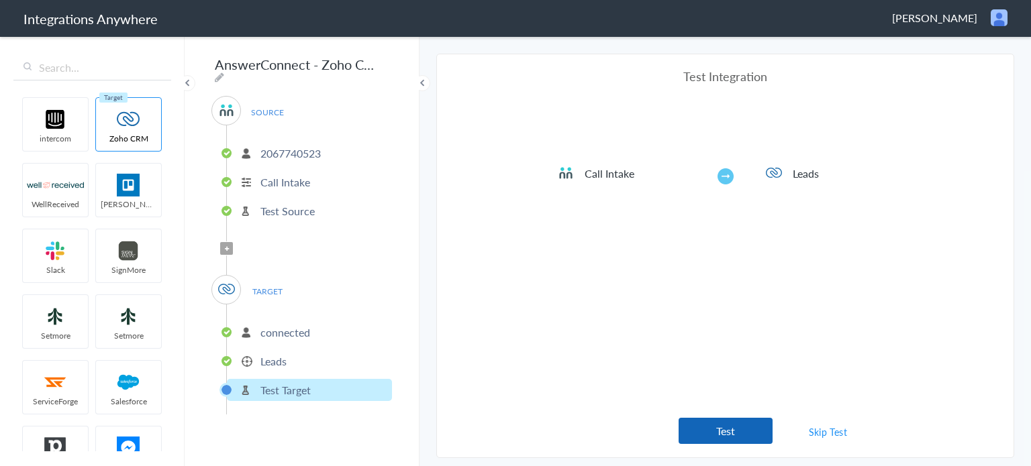
click at [739, 428] on button "Test" at bounding box center [726, 431] width 94 height 26
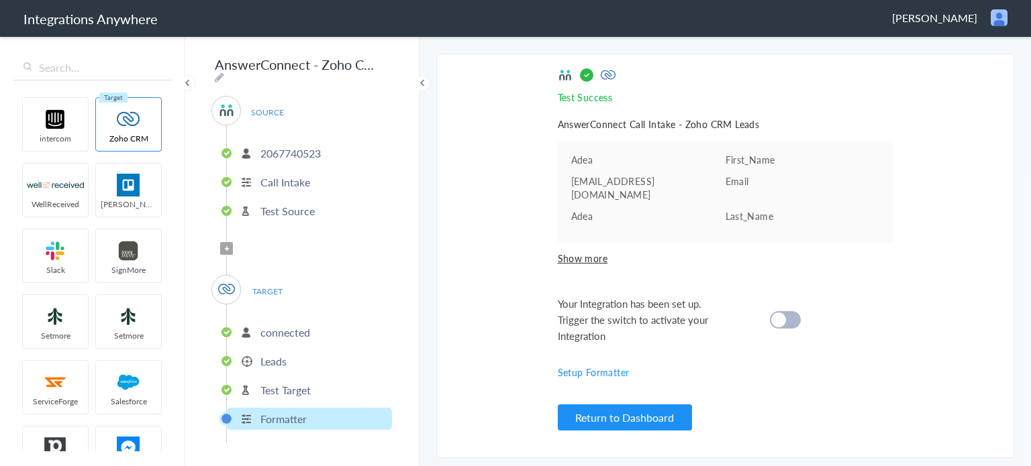
click at [789, 311] on div at bounding box center [785, 319] width 31 height 17
click at [601, 419] on button "Return to Dashboard" at bounding box center [625, 418] width 134 height 26
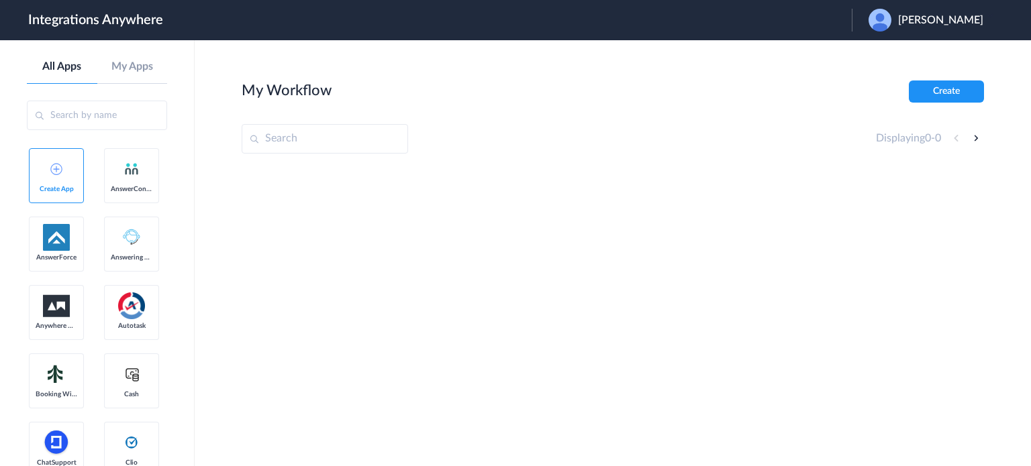
click at [921, 24] on span "[PERSON_NAME]" at bounding box center [940, 20] width 85 height 13
click at [890, 58] on link "Logout" at bounding box center [876, 54] width 28 height 9
click at [293, 134] on input "text" at bounding box center [325, 139] width 166 height 30
click at [805, 23] on span "Launch Account" at bounding box center [796, 20] width 77 height 11
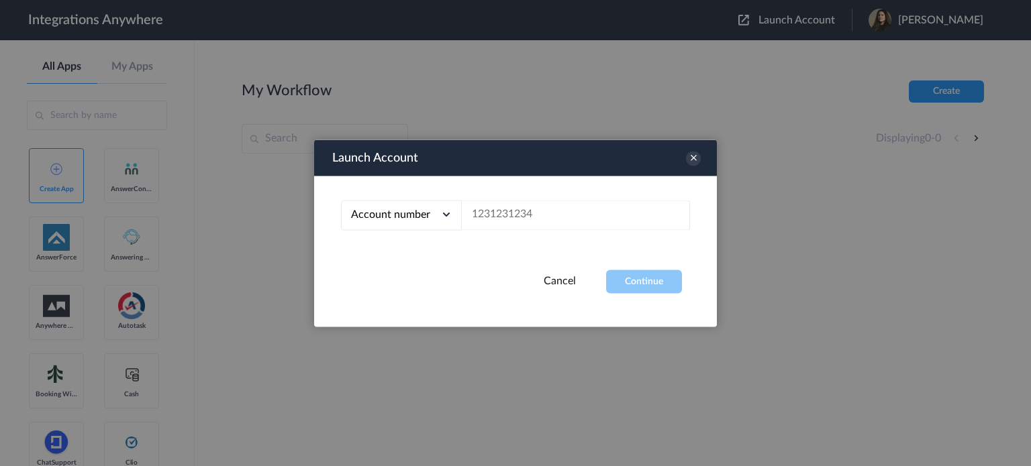
drag, startPoint x: 601, startPoint y: 196, endPoint x: 591, endPoint y: 215, distance: 21.3
click at [601, 199] on div "Account number Account number Email address" at bounding box center [515, 223] width 403 height 94
click at [591, 215] on input "text" at bounding box center [576, 215] width 228 height 30
paste input "2067740523"
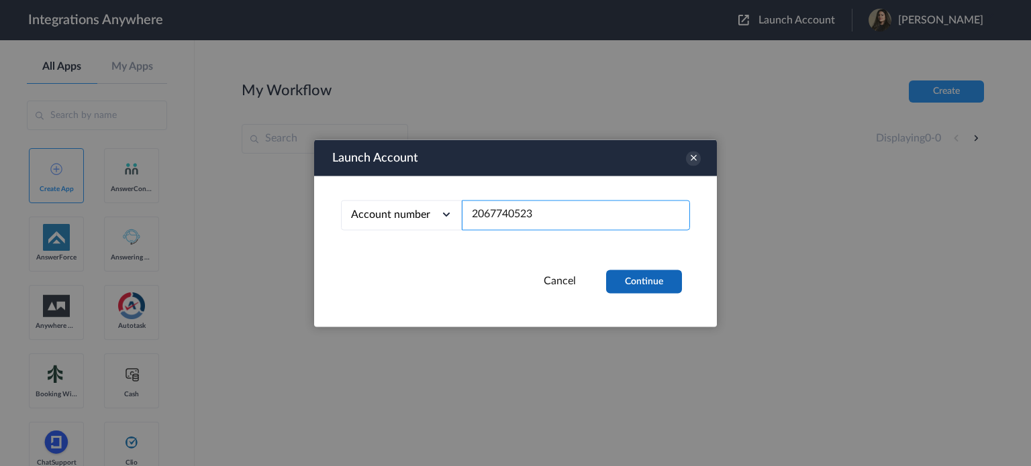
type input "2067740523"
click at [652, 289] on button "Continue" at bounding box center [644, 281] width 76 height 23
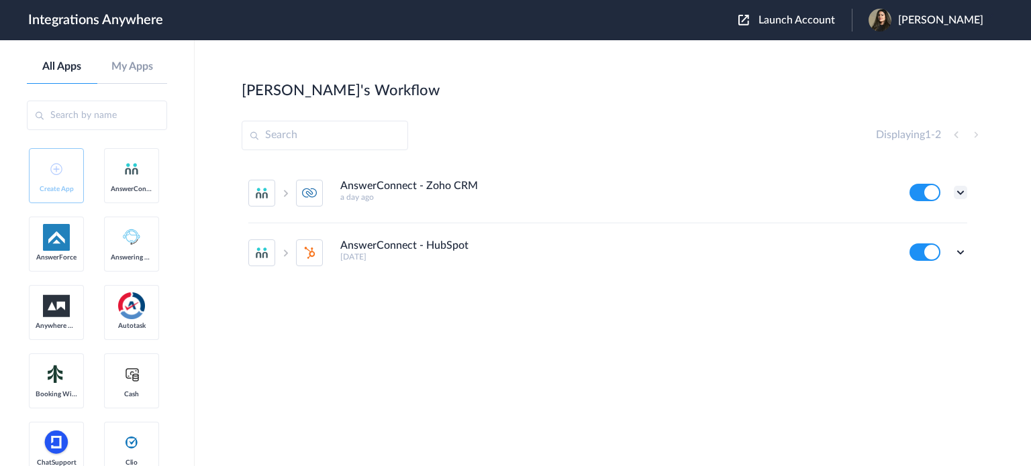
click at [959, 194] on icon at bounding box center [960, 192] width 13 height 13
click at [918, 245] on link "Task history" at bounding box center [922, 248] width 64 height 9
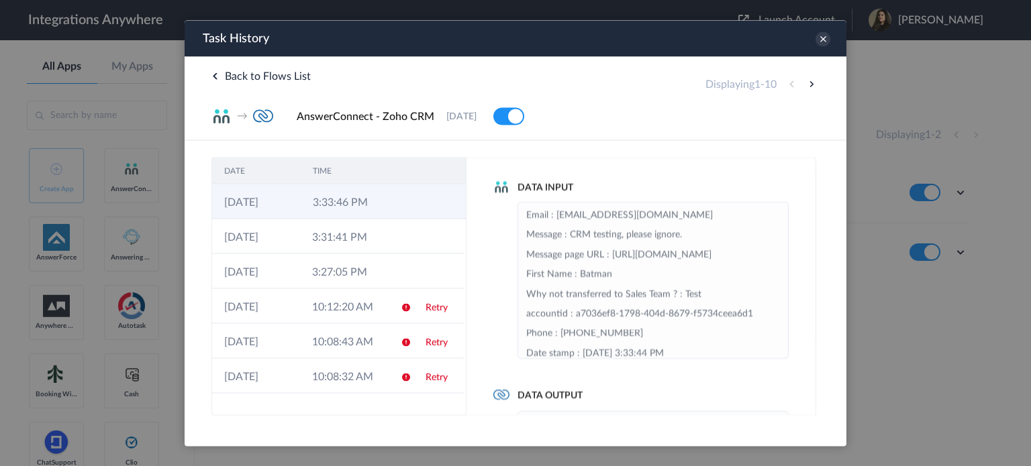
click at [394, 198] on td at bounding box center [403, 201] width 26 height 35
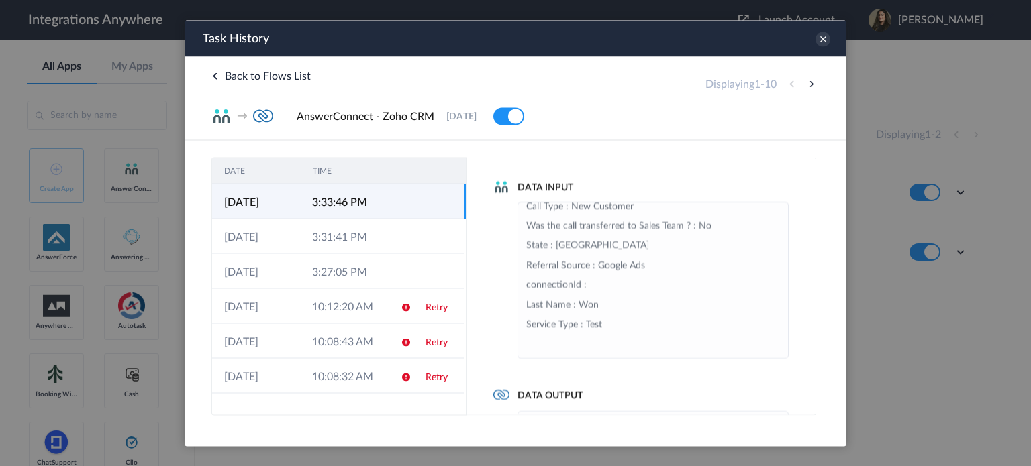
drag, startPoint x: 574, startPoint y: 253, endPoint x: 705, endPoint y: 254, distance: 130.2
click at [705, 254] on li "Email : [EMAIL_ADDRESS][DOMAIN_NAME] Message : CRM testing, please ignore. Mess…" at bounding box center [653, 107] width 254 height 493
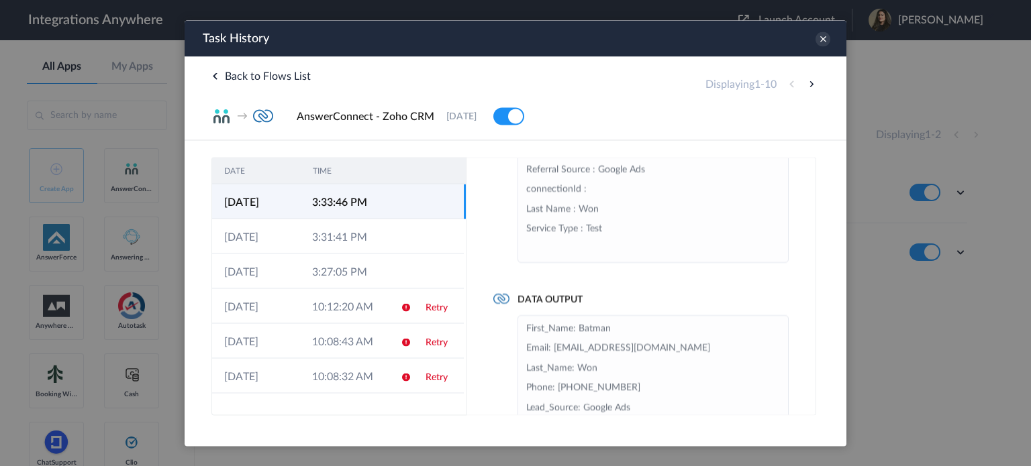
scroll to position [144, 0]
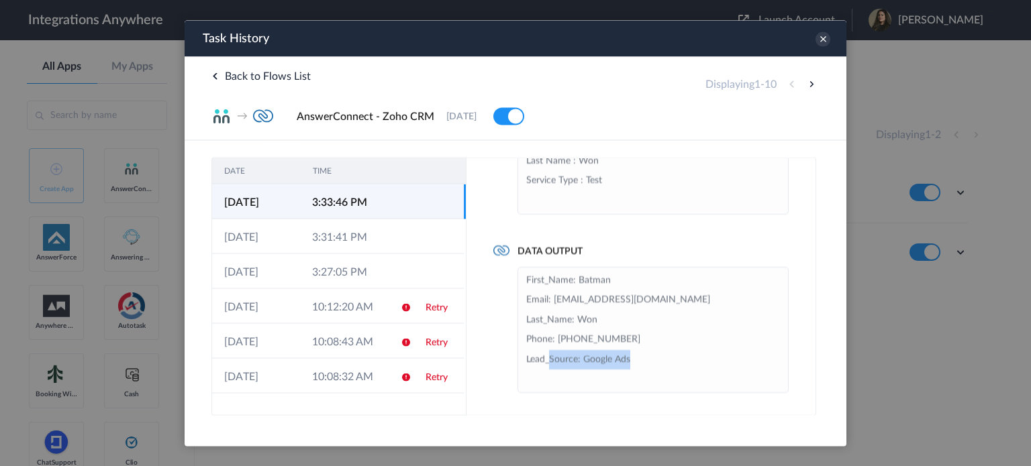
drag, startPoint x: 552, startPoint y: 362, endPoint x: 650, endPoint y: 363, distance: 98.0
click at [650, 363] on li "First_Name: Batman Email: [EMAIL_ADDRESS][DOMAIN_NAME] Last_Name: Won Phone: [P…" at bounding box center [653, 329] width 254 height 118
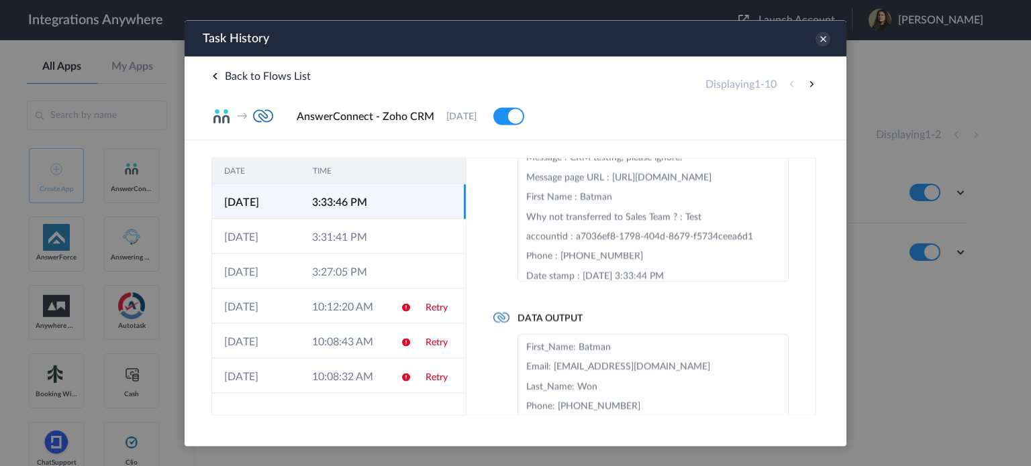
scroll to position [0, 0]
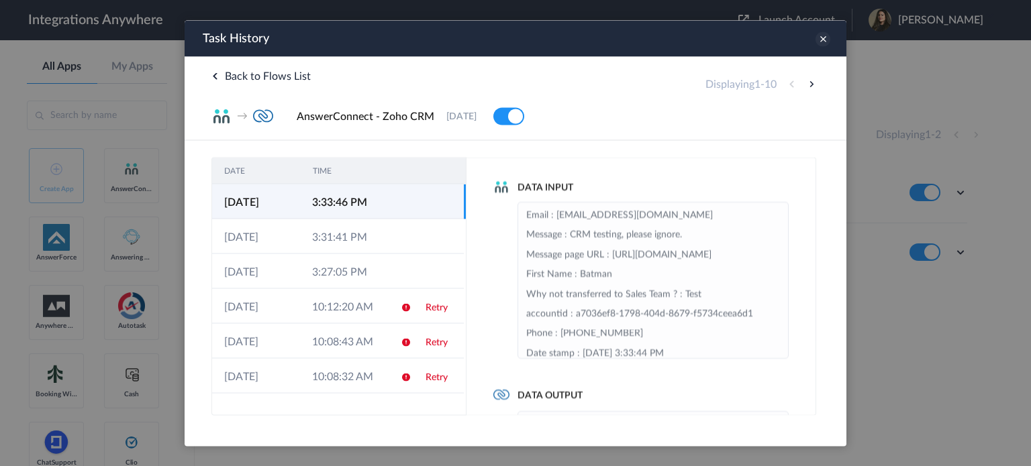
click at [821, 33] on icon at bounding box center [822, 39] width 15 height 15
